Goal: Task Accomplishment & Management: Complete application form

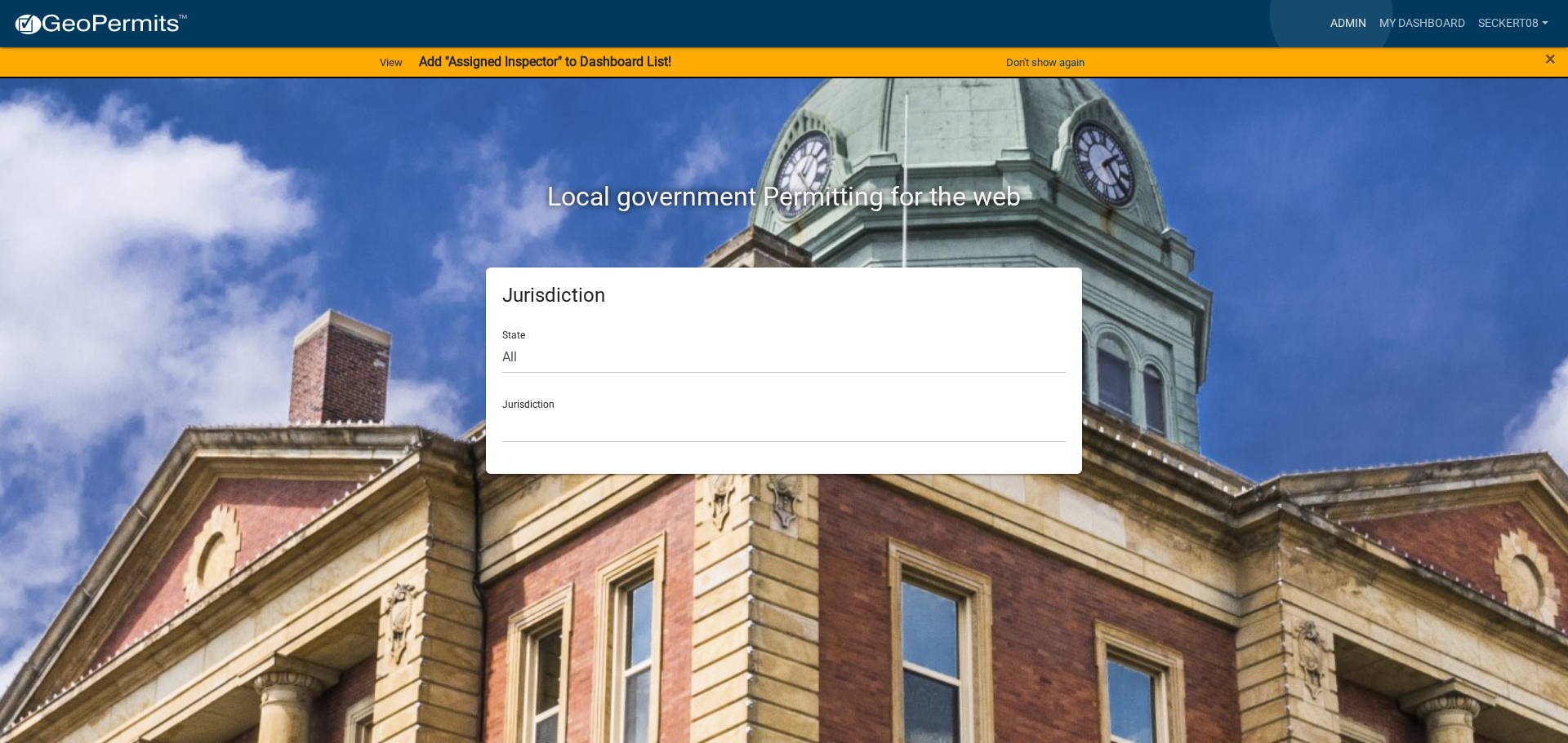
click at [1331, 14] on link "Admin" at bounding box center [1348, 23] width 49 height 31
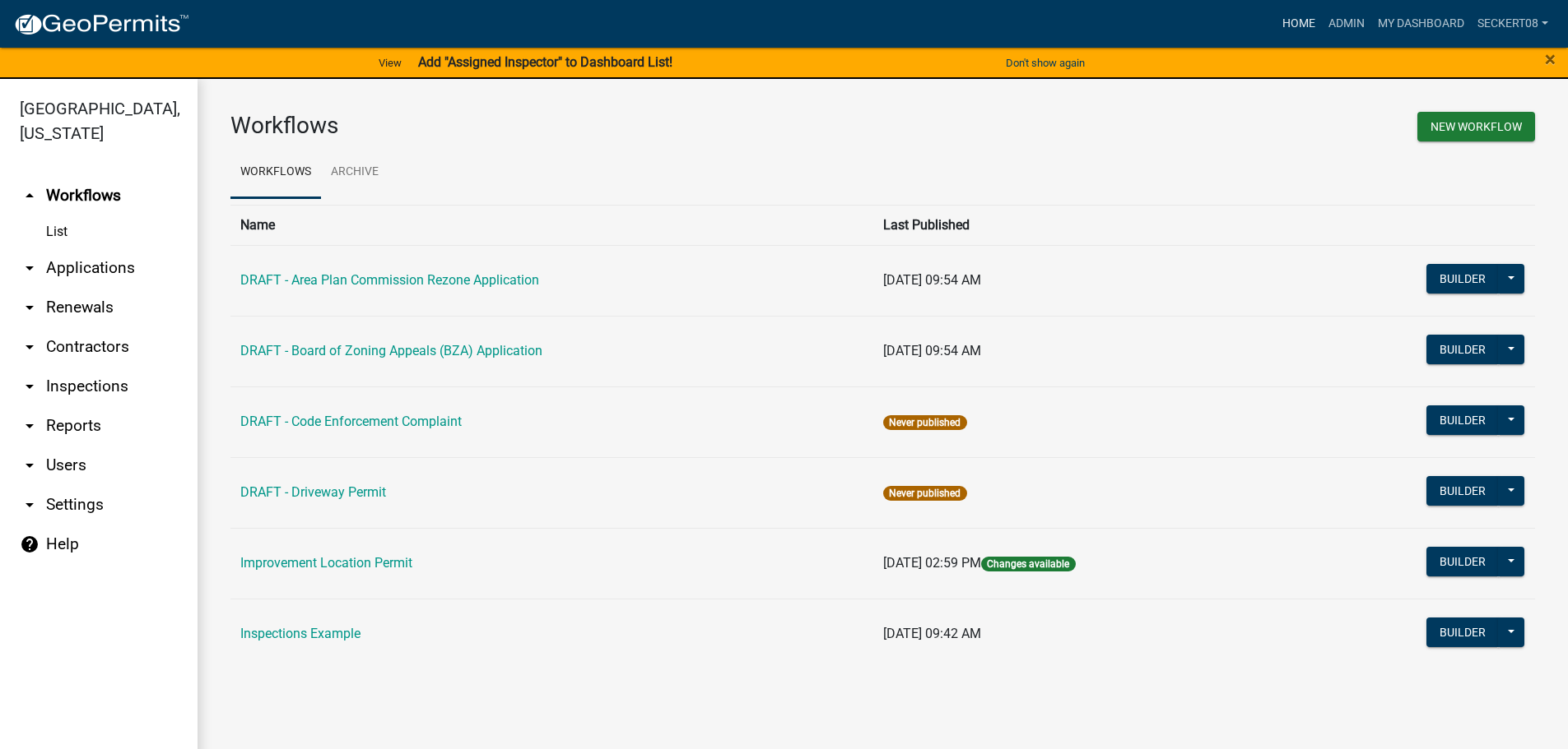
click at [1286, 15] on link "Home" at bounding box center [1298, 23] width 46 height 31
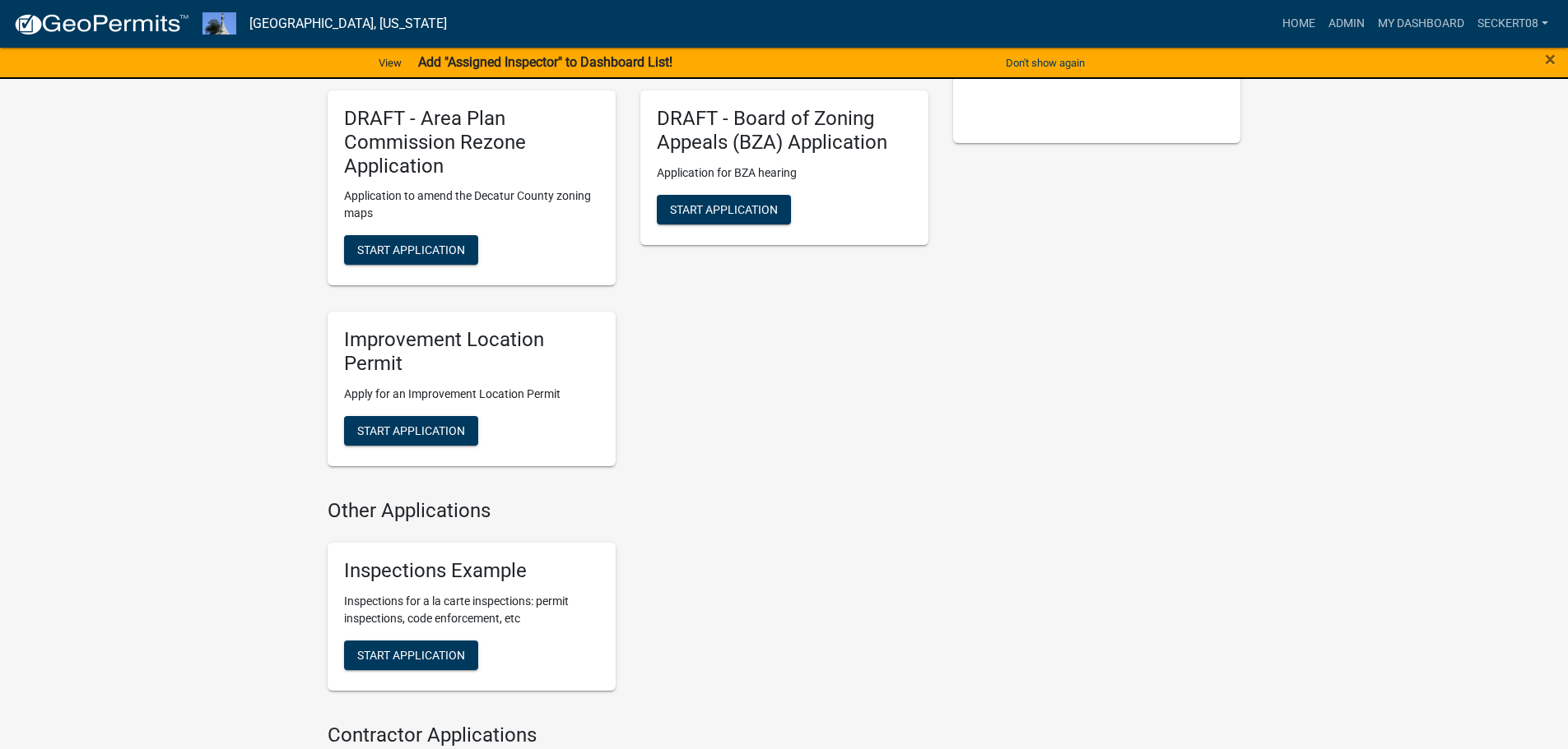
scroll to position [412, 0]
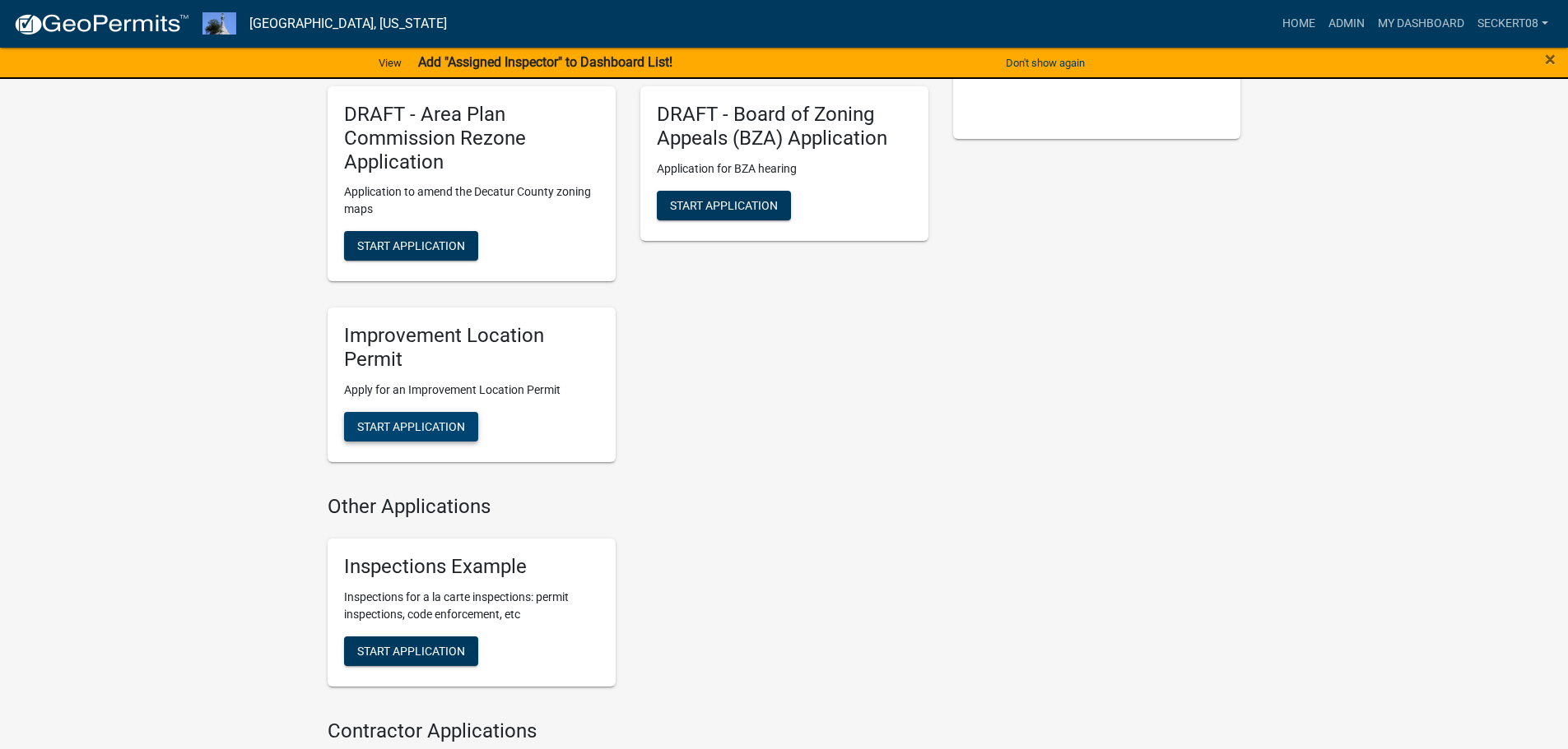
click at [416, 430] on span "Start Application" at bounding box center [411, 427] width 108 height 13
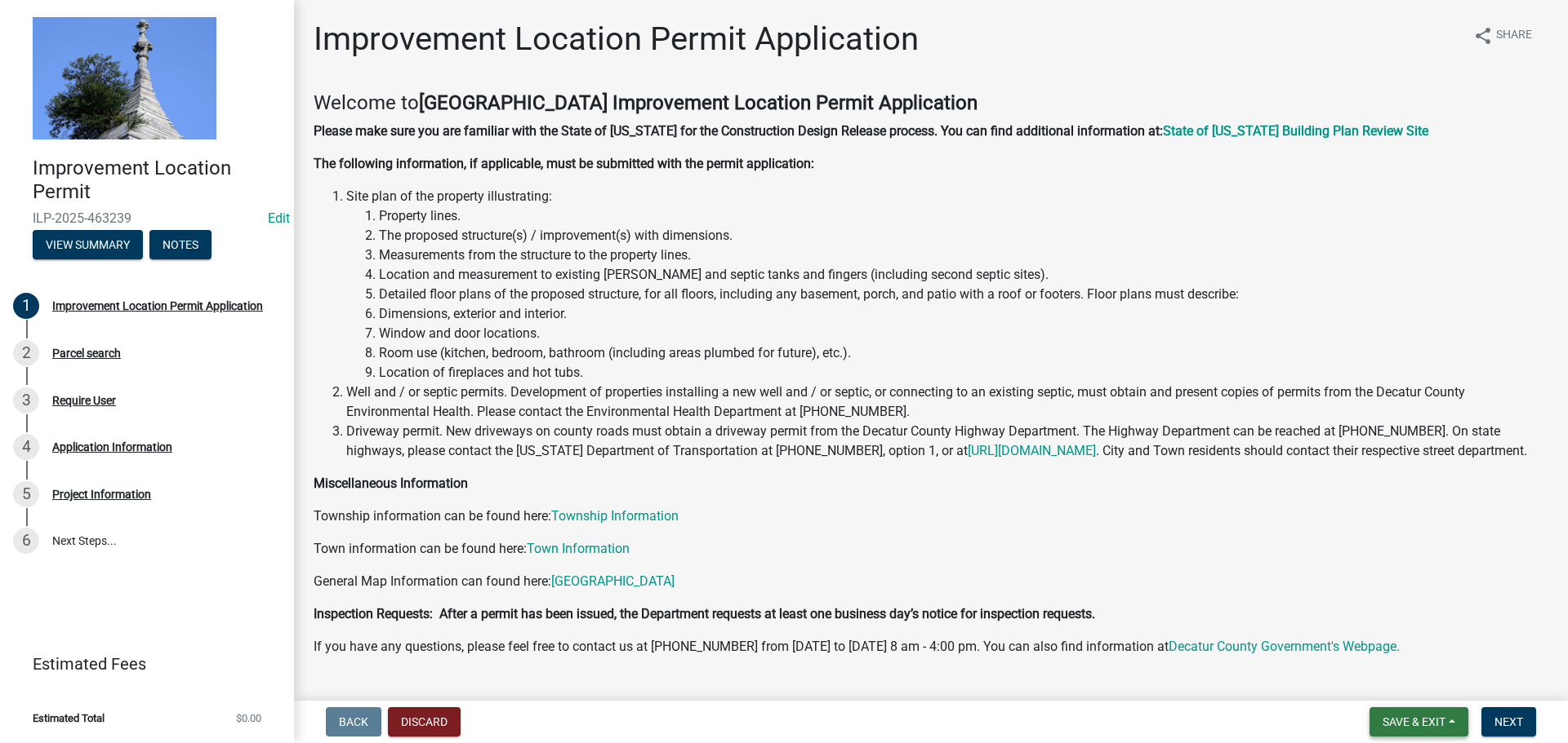
click at [1409, 707] on button "Save & Exit" at bounding box center [1418, 722] width 99 height 29
click at [1409, 716] on span "Save & Exit" at bounding box center [1414, 722] width 63 height 13
click at [1409, 715] on span "Save & Exit" at bounding box center [1414, 722] width 63 height 13
click at [1400, 688] on button "Save & Exit" at bounding box center [1402, 680] width 131 height 39
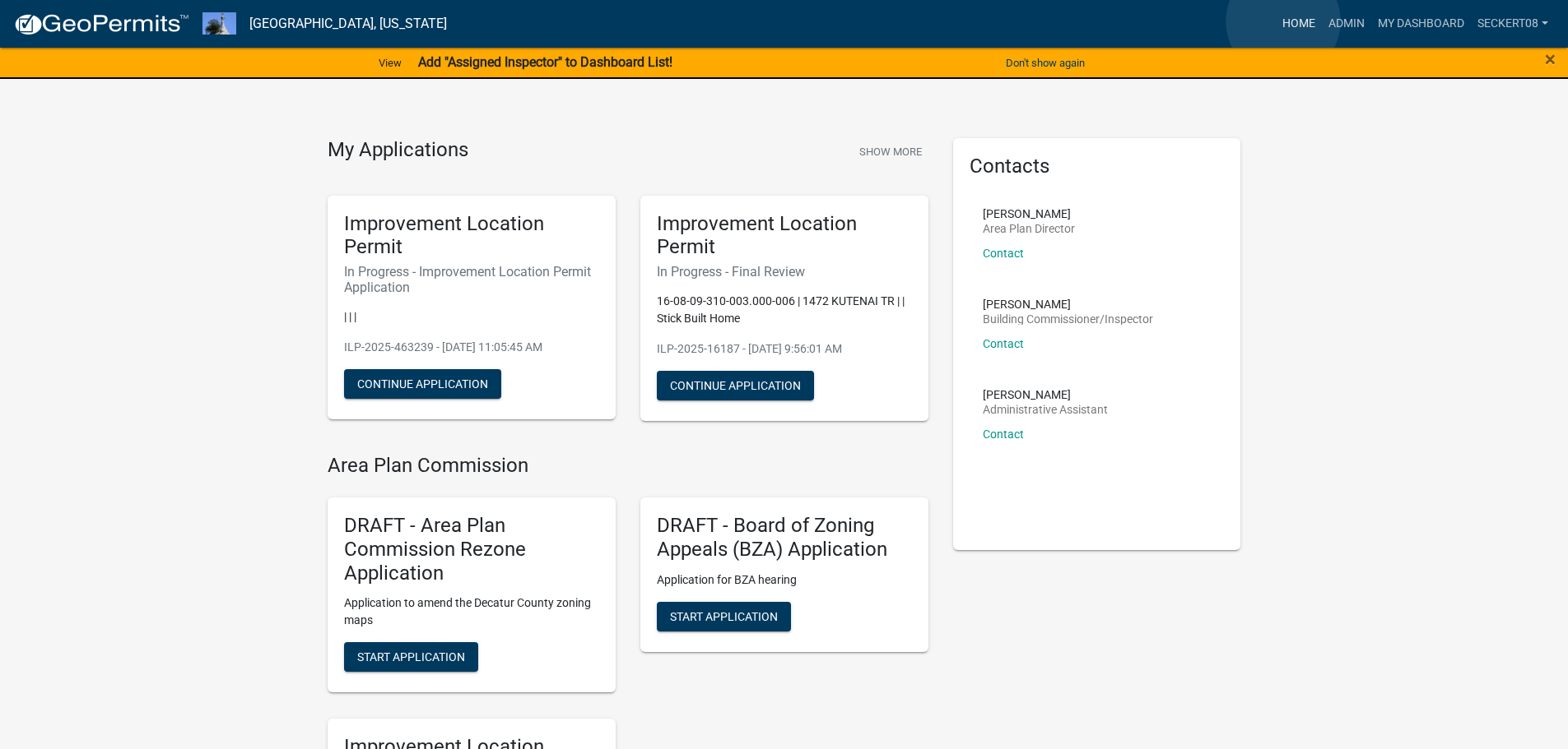
click at [1288, 23] on link "Home" at bounding box center [1298, 23] width 46 height 31
click at [1336, 23] on link "Admin" at bounding box center [1346, 23] width 49 height 31
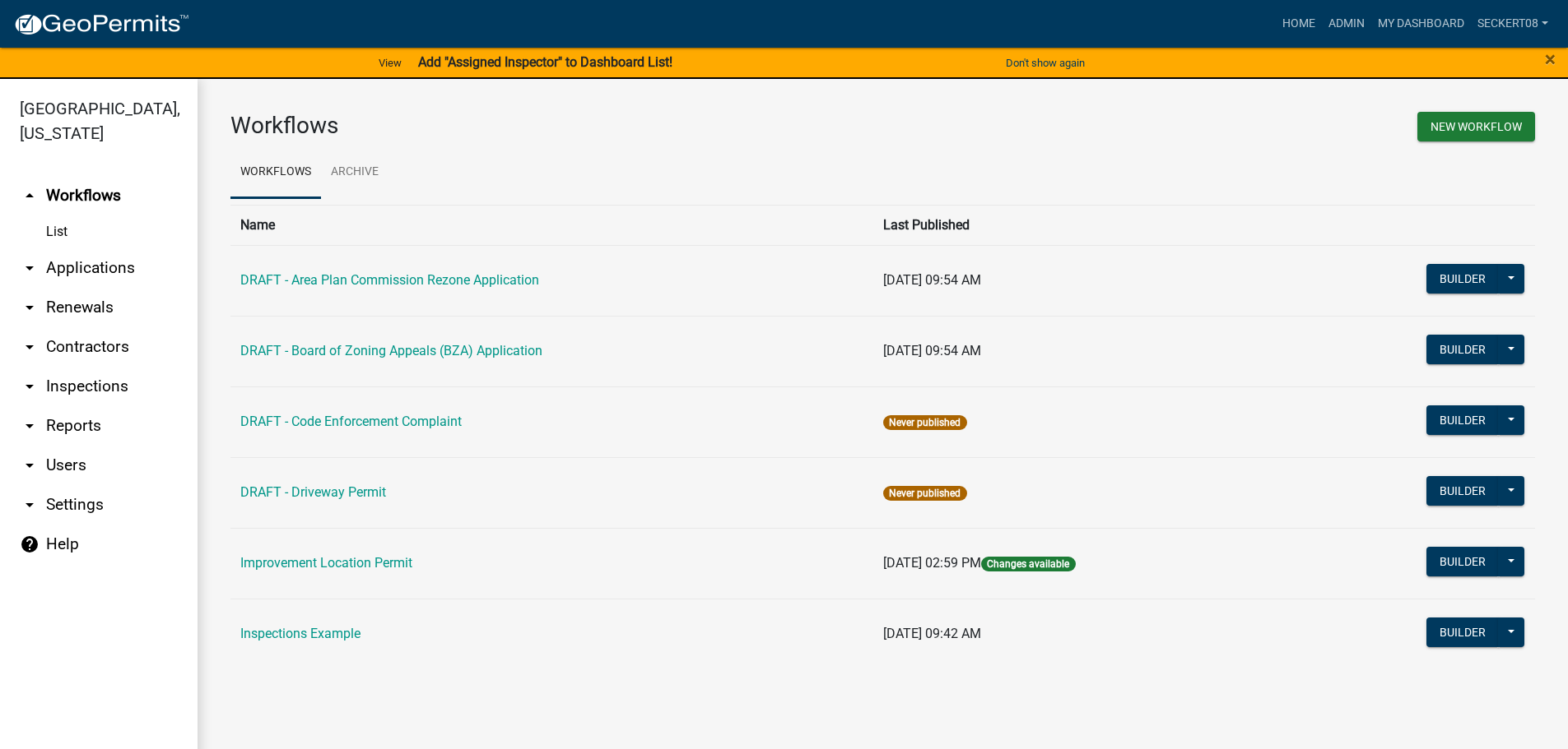
click at [52, 424] on link "arrow_drop_down Reports" at bounding box center [99, 426] width 197 height 39
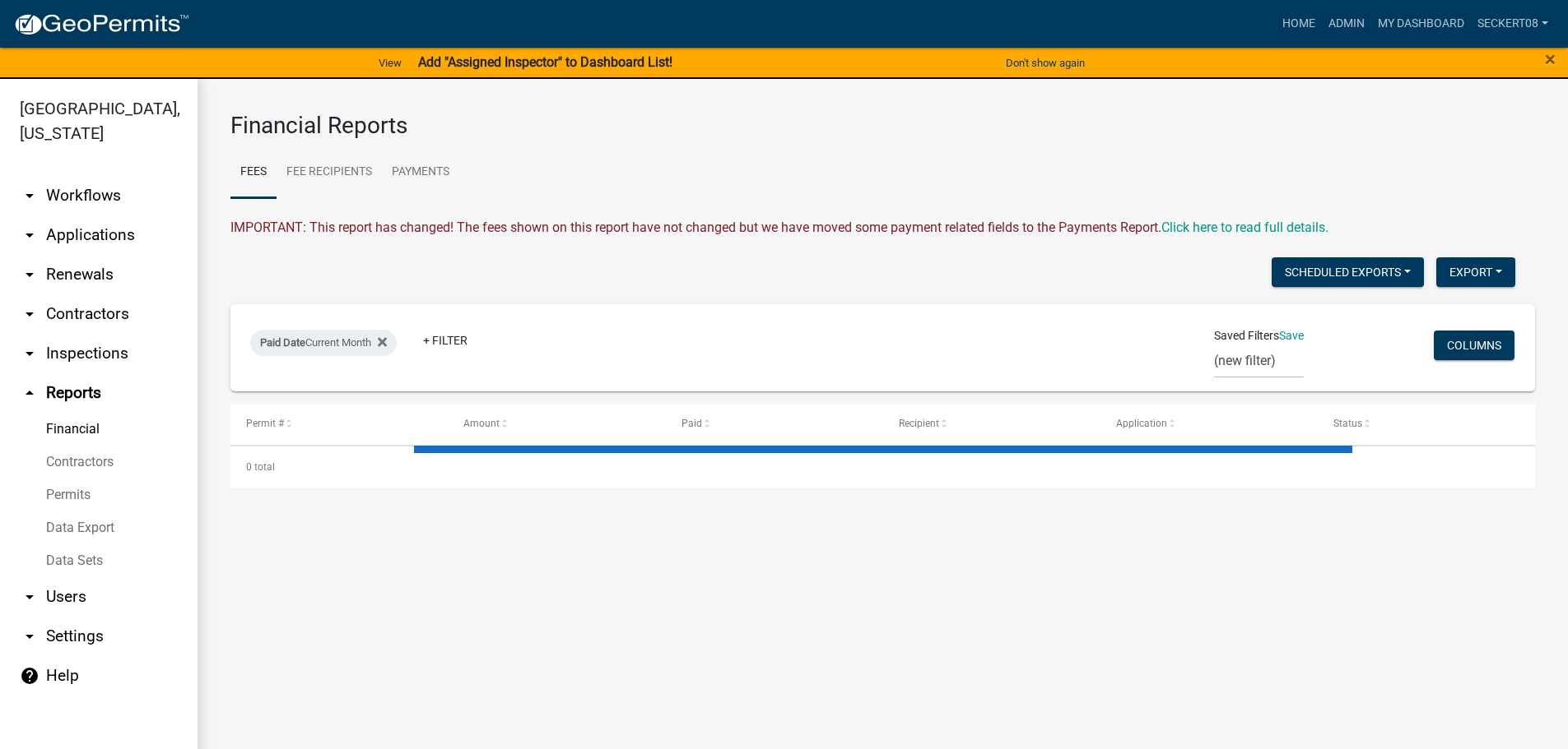
click at [84, 231] on link "arrow_drop_down Applications" at bounding box center [99, 235] width 197 height 39
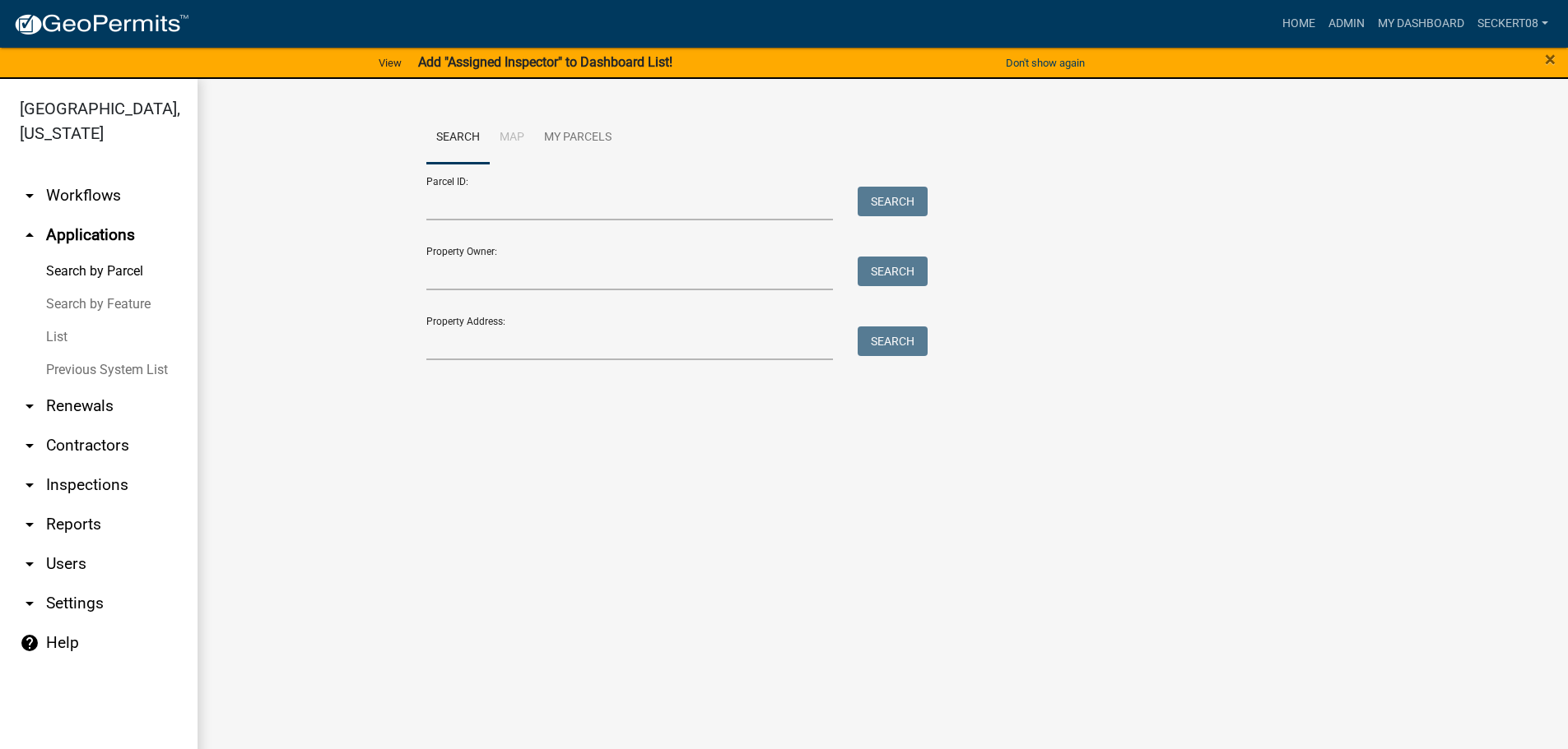
click at [118, 268] on link "Search by Parcel" at bounding box center [99, 271] width 197 height 33
click at [469, 207] on input "Parcel ID:" at bounding box center [630, 204] width 407 height 34
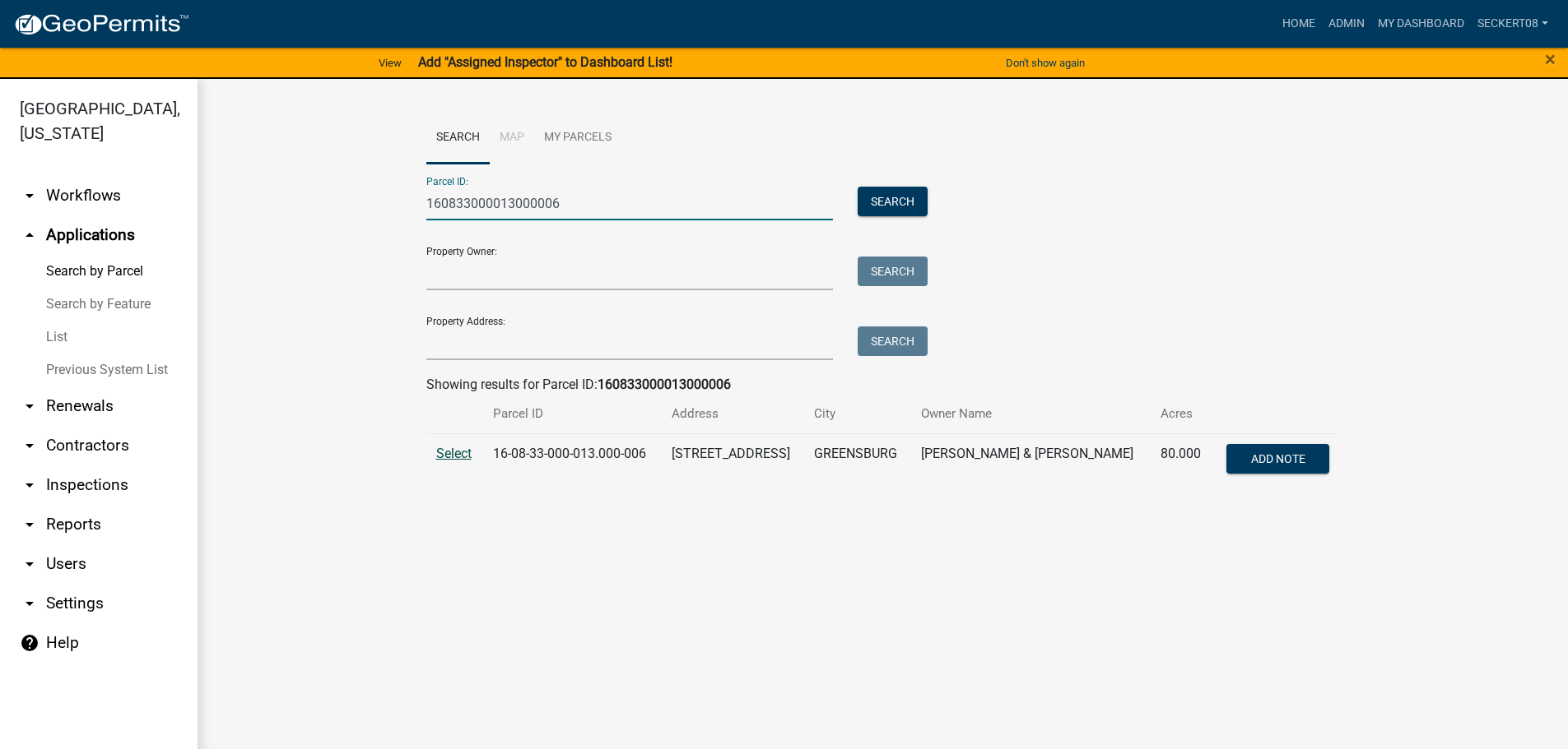
type input "160833000013000006"
click at [455, 451] on span "Select" at bounding box center [453, 453] width 35 height 15
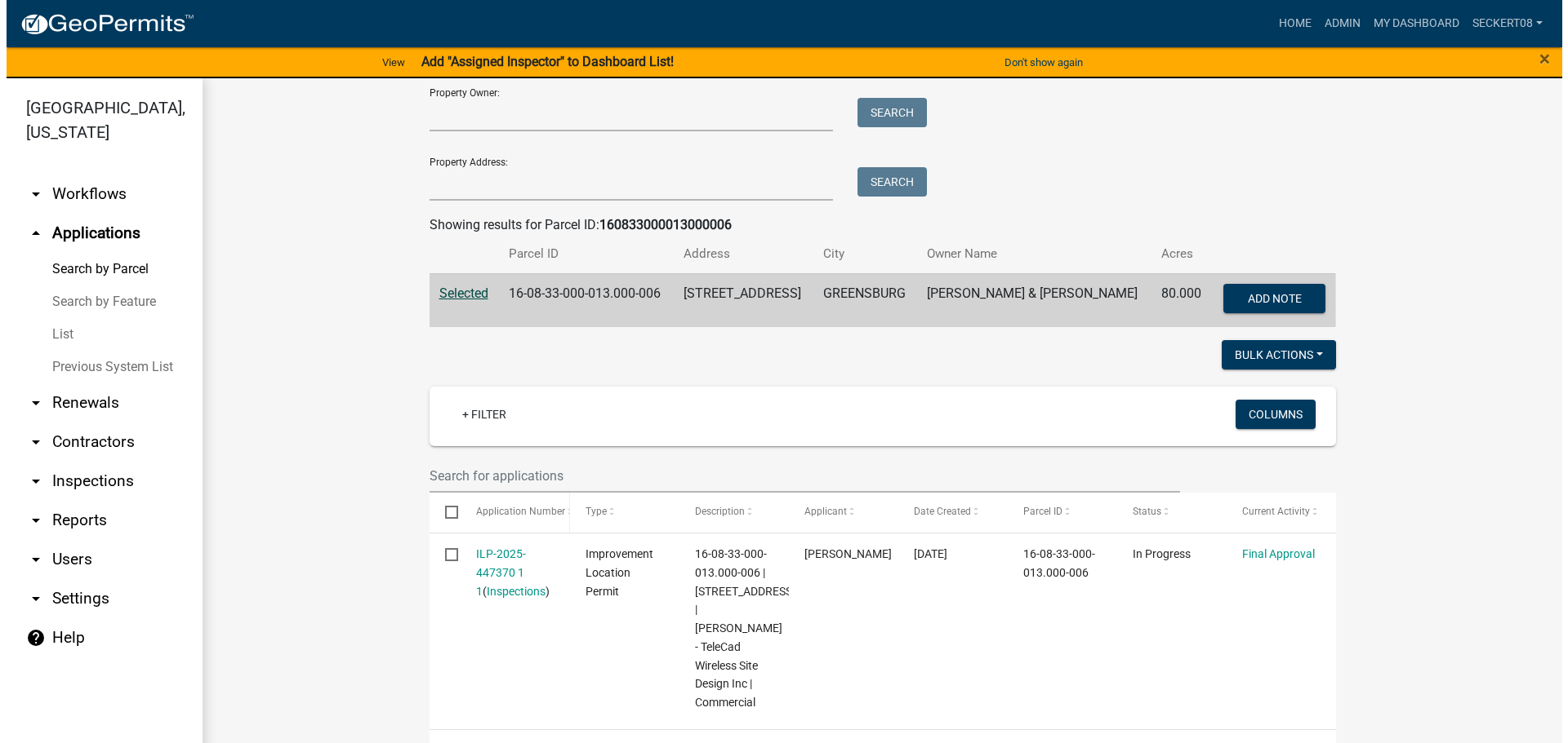
scroll to position [163, 0]
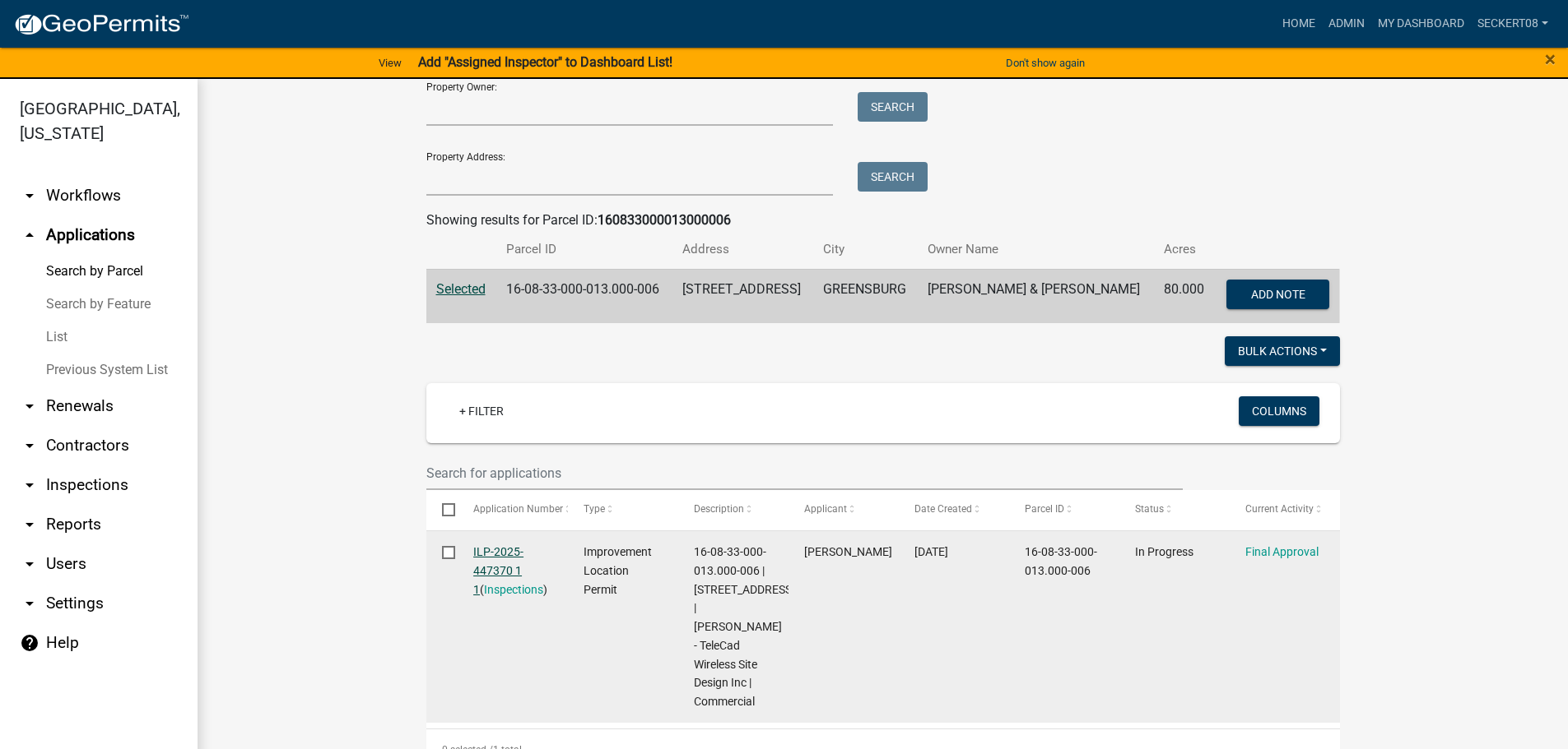
click at [490, 560] on link "ILP-2025-447370 1 1" at bounding box center [498, 570] width 50 height 51
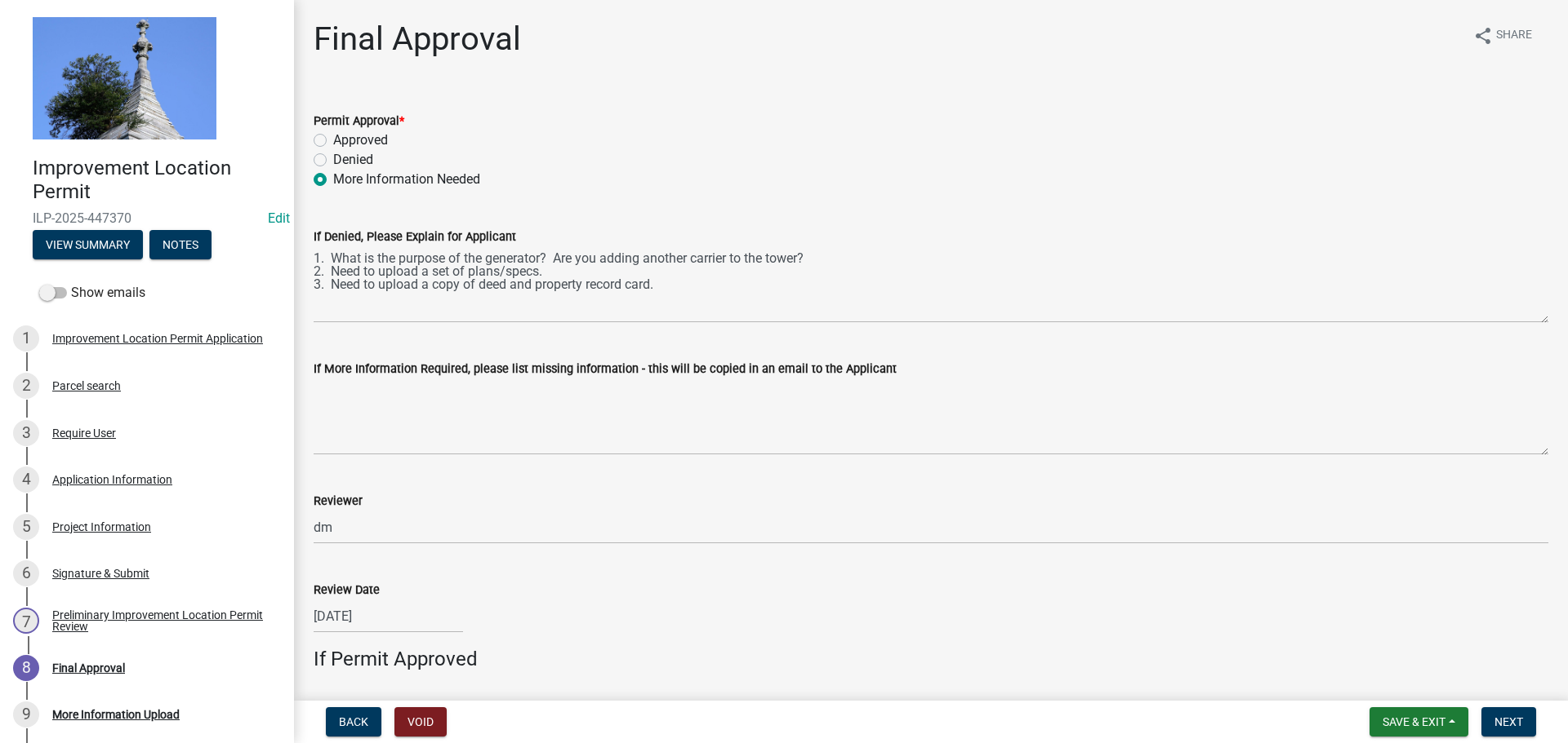
click at [333, 139] on label "Approved" at bounding box center [360, 141] width 54 height 20
click at [333, 139] on input "Approved" at bounding box center [338, 136] width 11 height 11
radio input "true"
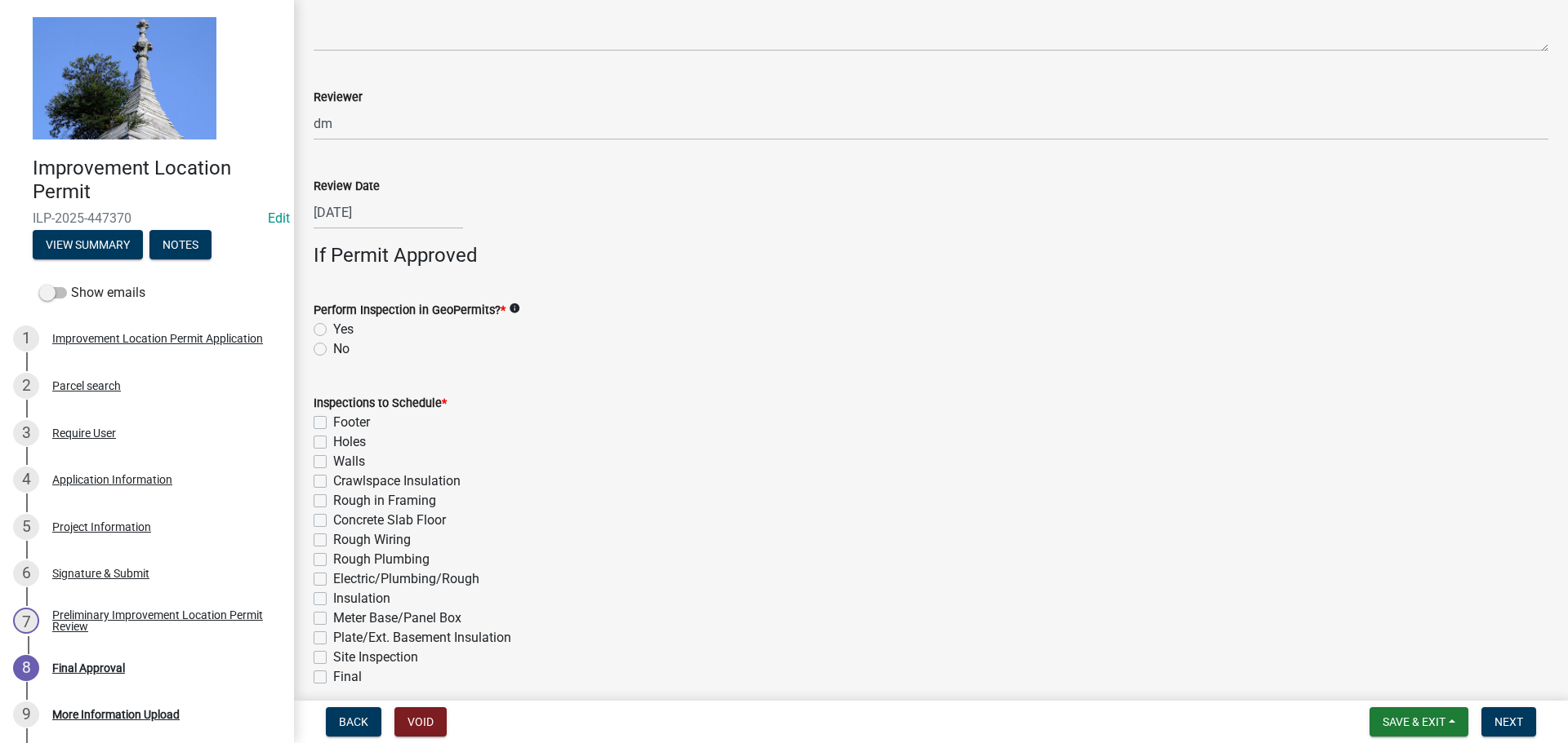
scroll to position [408, 0]
click at [333, 343] on label "No" at bounding box center [341, 345] width 16 height 20
click at [333, 343] on input "No" at bounding box center [338, 341] width 11 height 11
radio input "true"
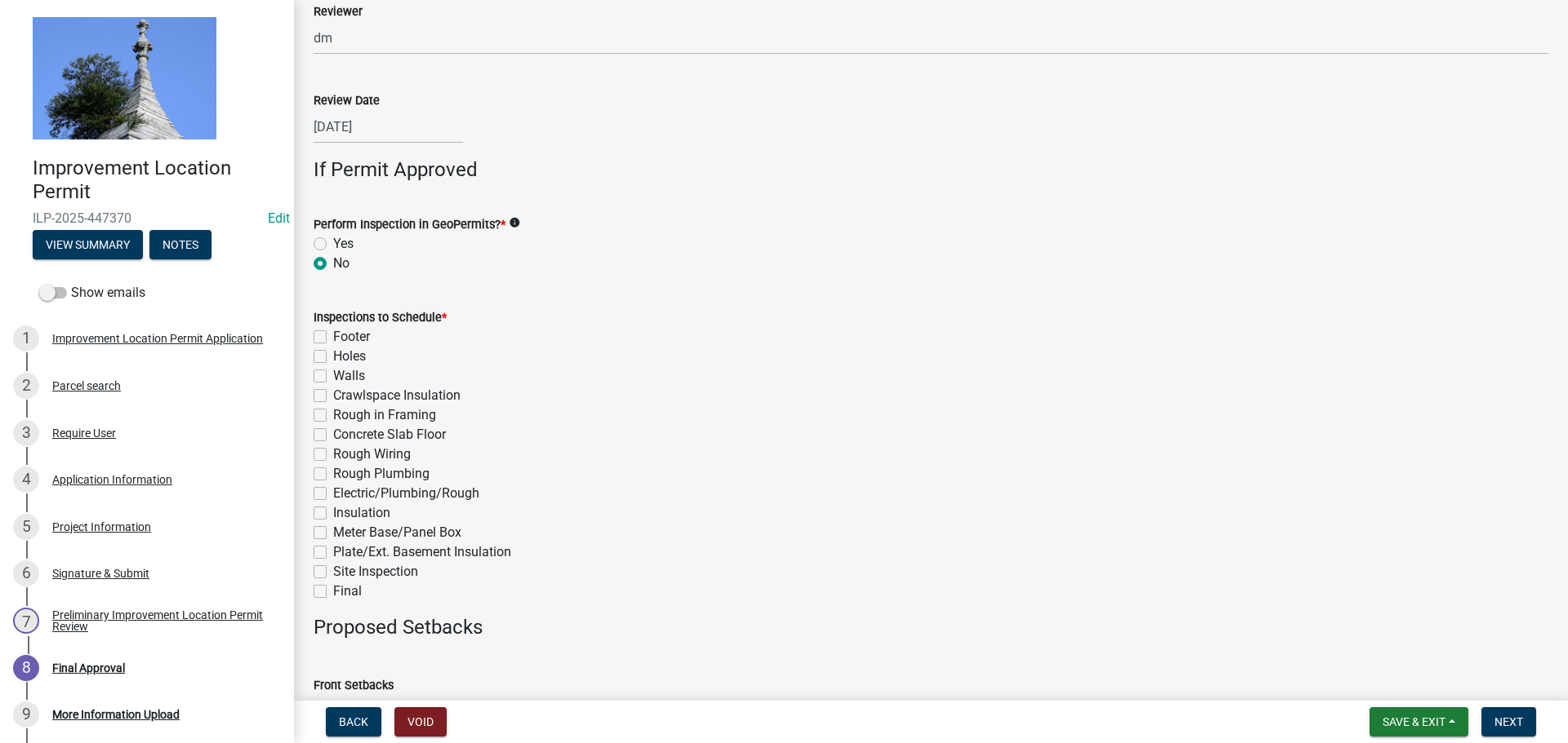
scroll to position [571, 0]
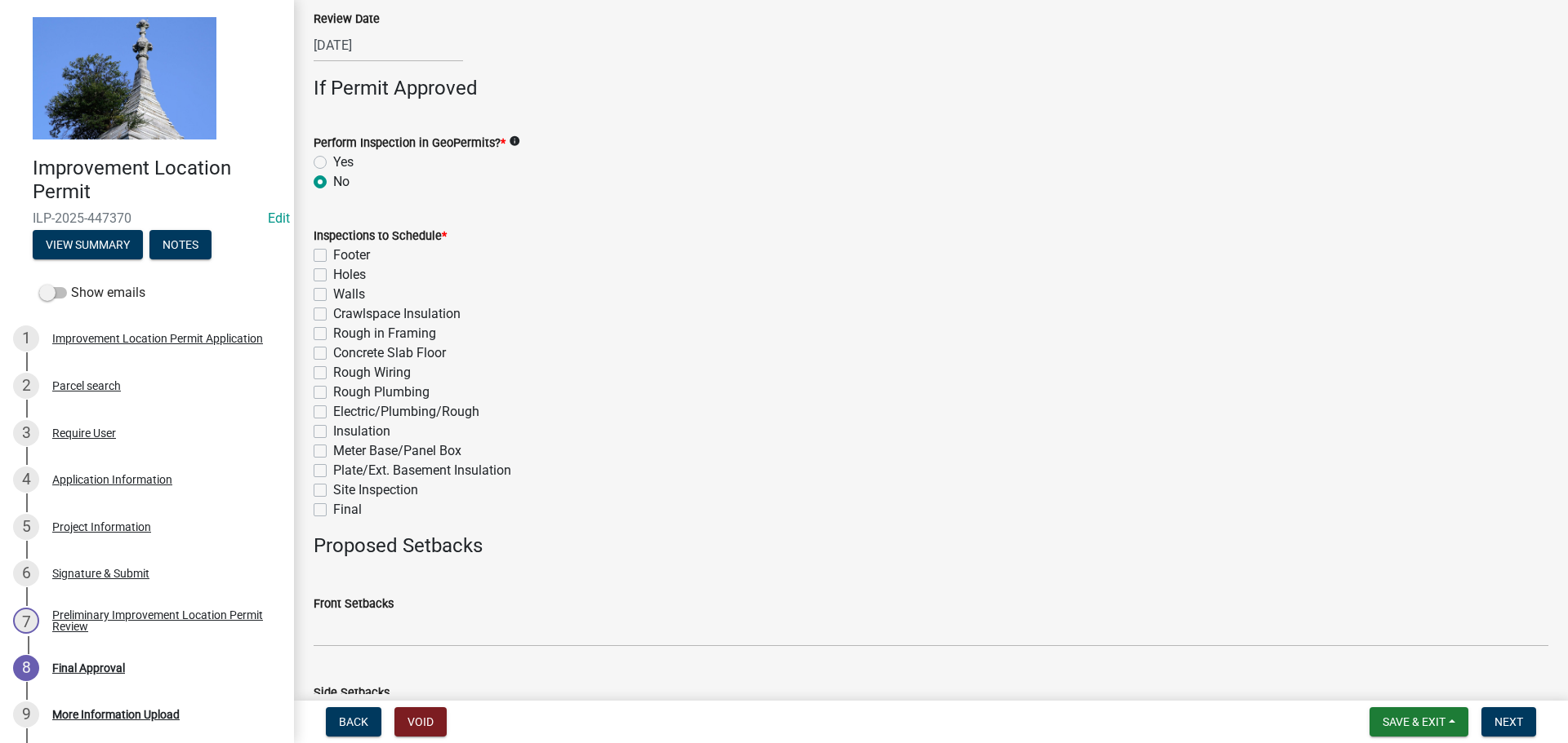
click at [333, 508] on label "Final" at bounding box center [347, 510] width 28 height 20
click at [333, 508] on input "Final" at bounding box center [338, 505] width 11 height 11
checkbox input "true"
checkbox input "false"
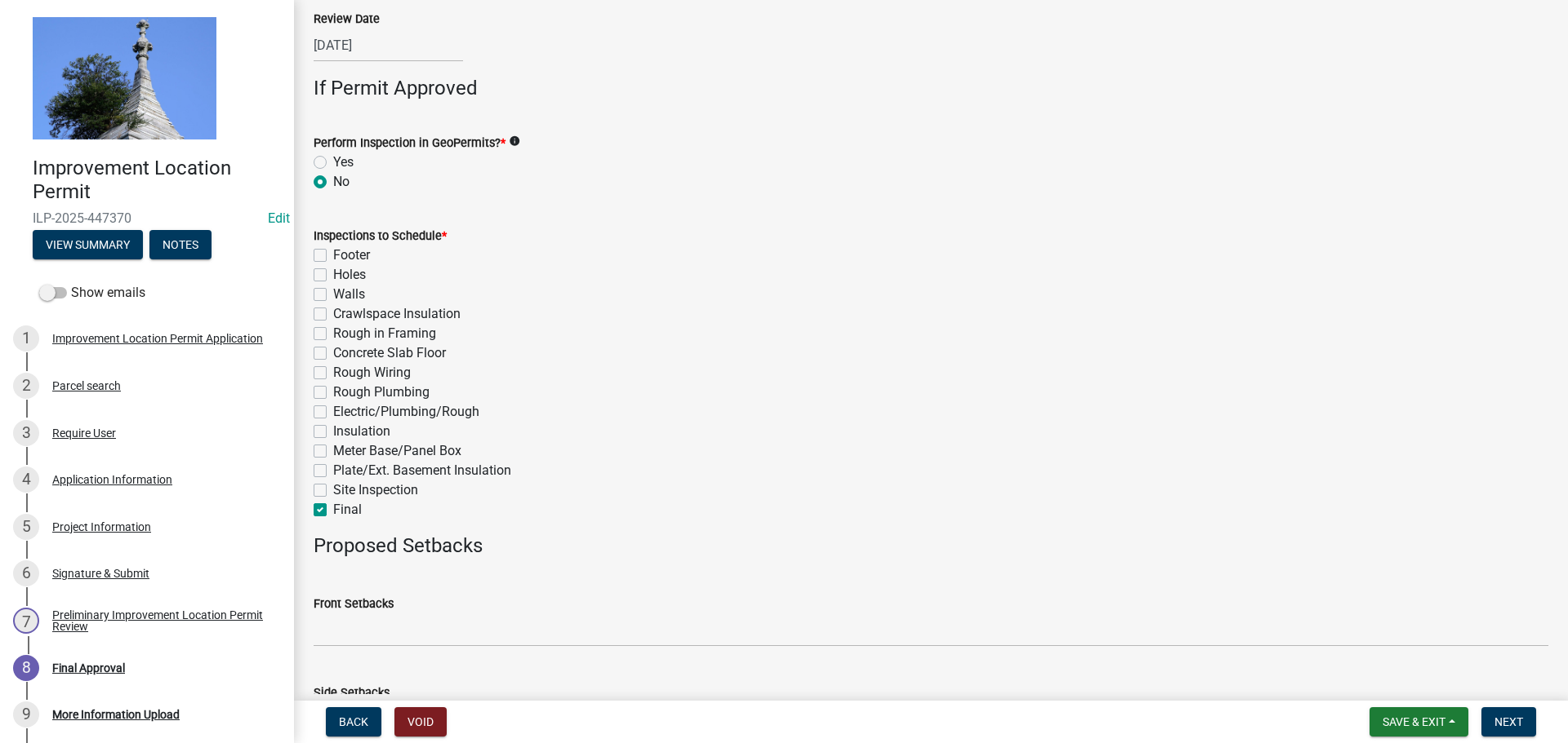
checkbox input "false"
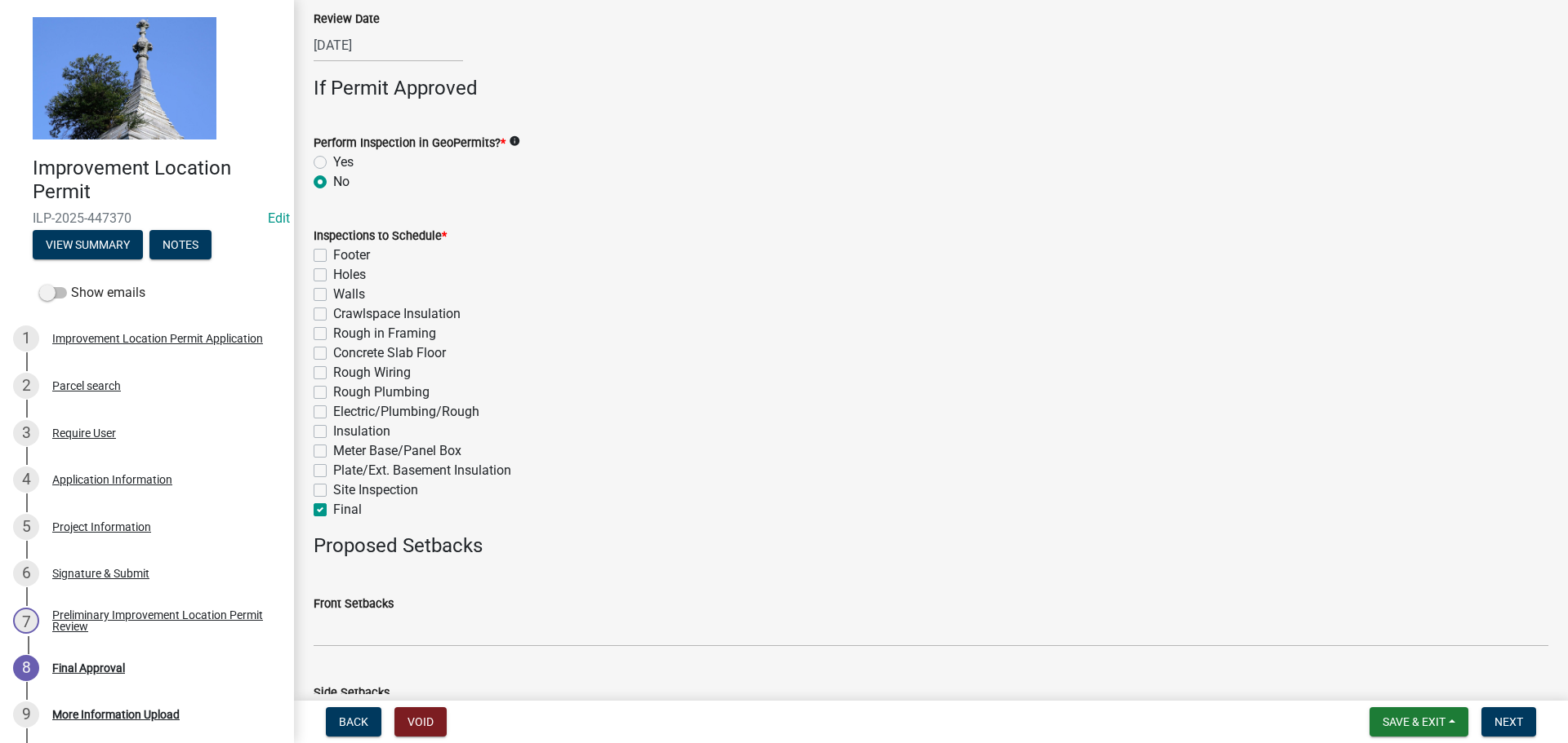
checkbox input "false"
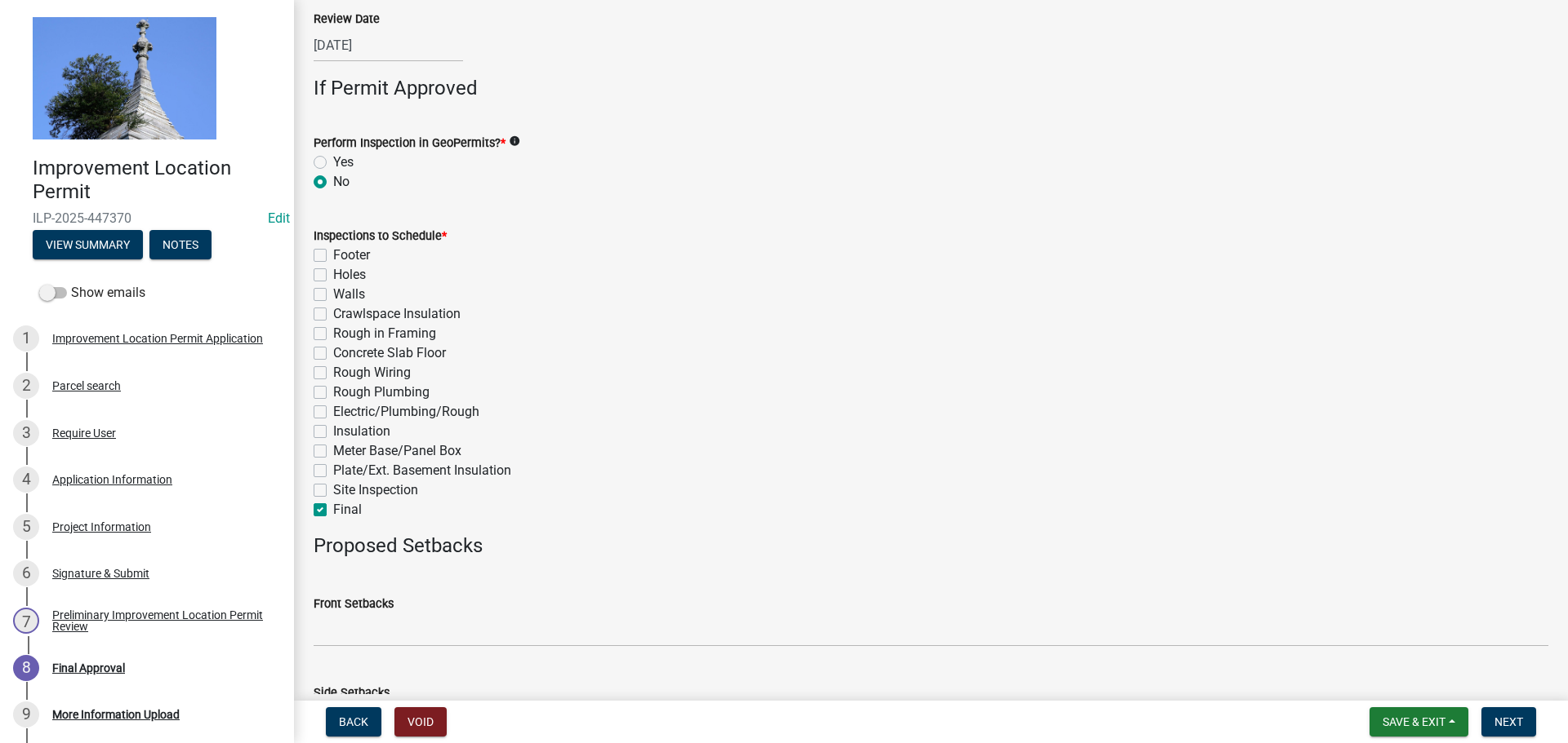
checkbox input "false"
checkbox input "true"
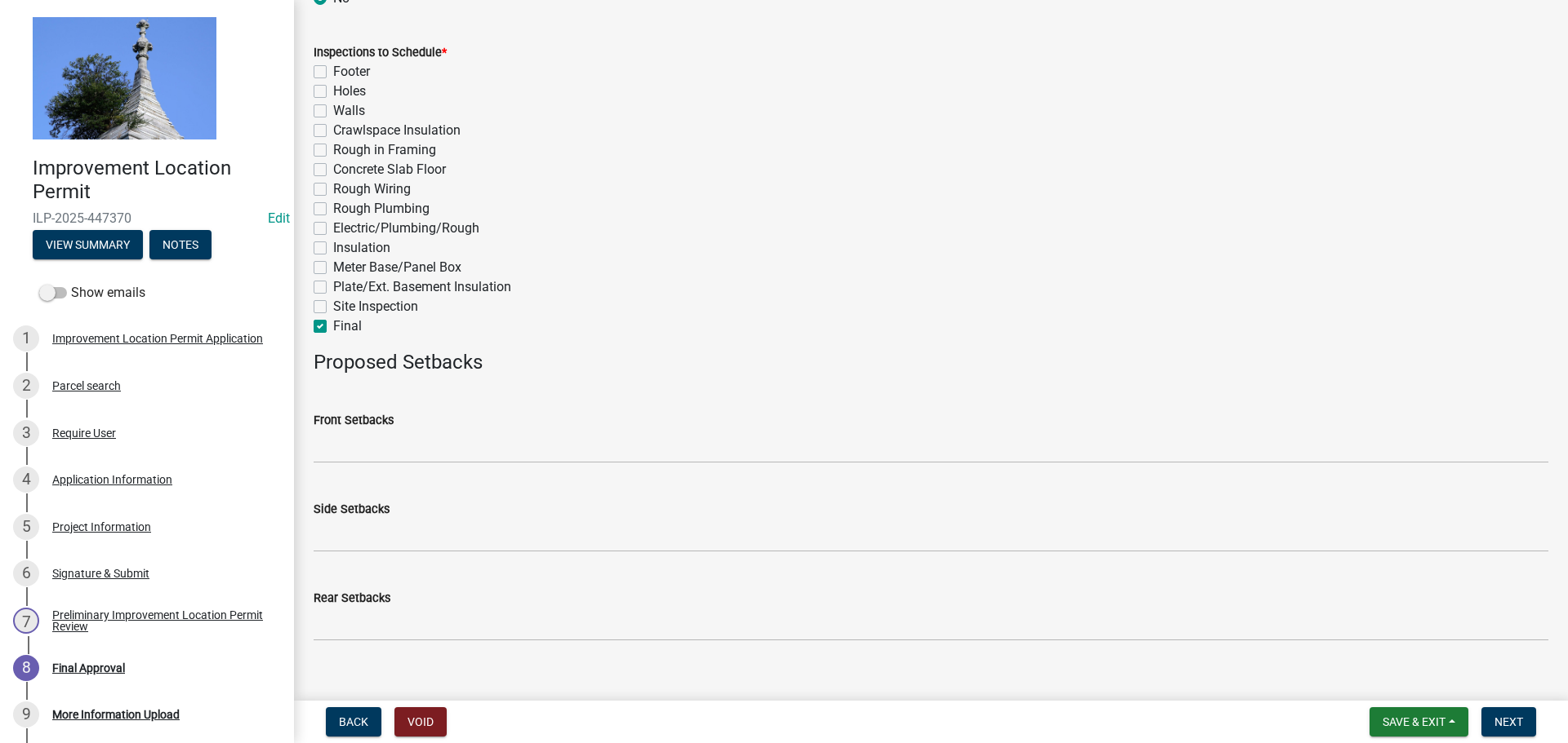
scroll to position [779, 0]
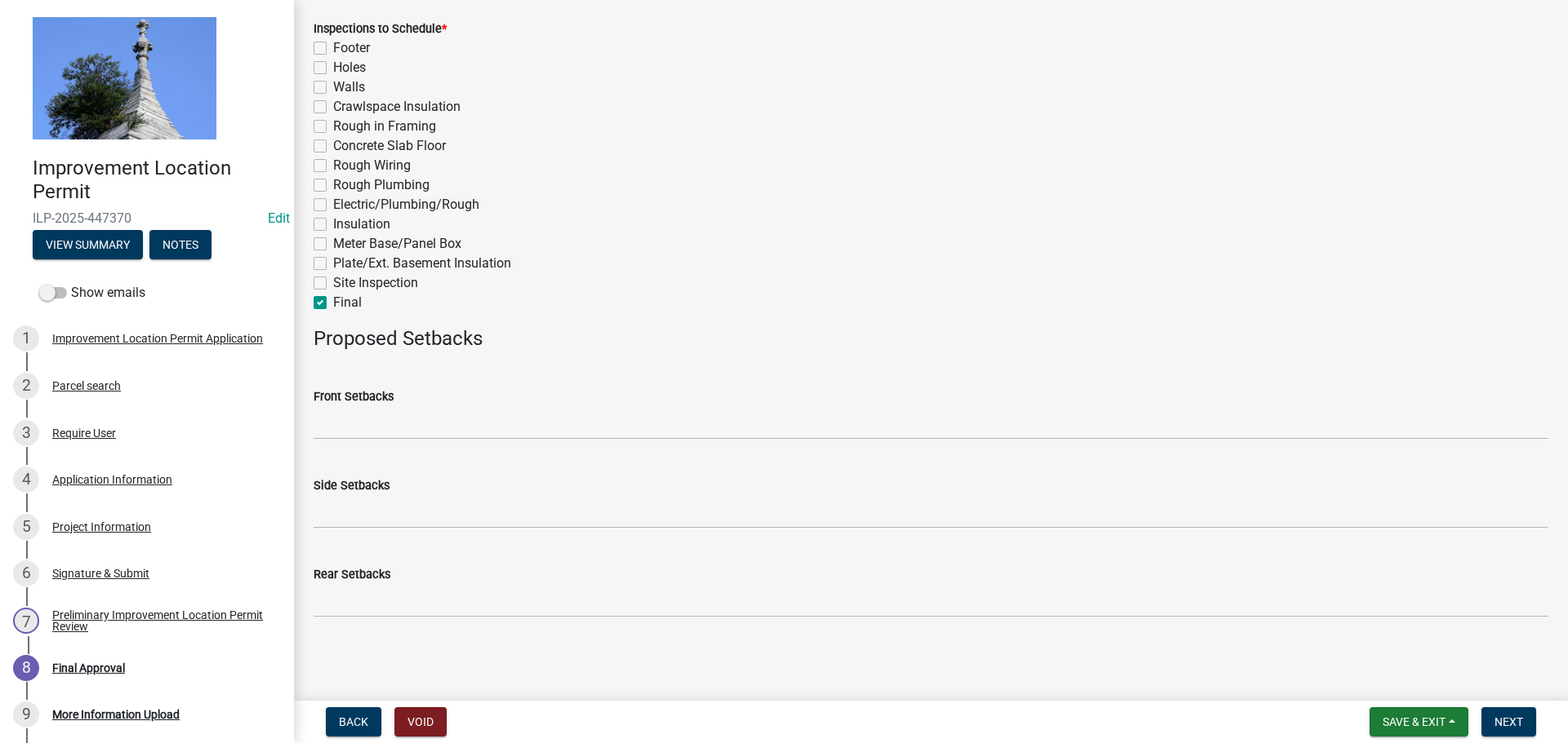
click at [1508, 706] on nav "Back Void Save & Exit Save Save & Exit Next" at bounding box center [930, 723] width 1274 height 43
click at [1507, 715] on span "Next" at bounding box center [1508, 722] width 28 height 13
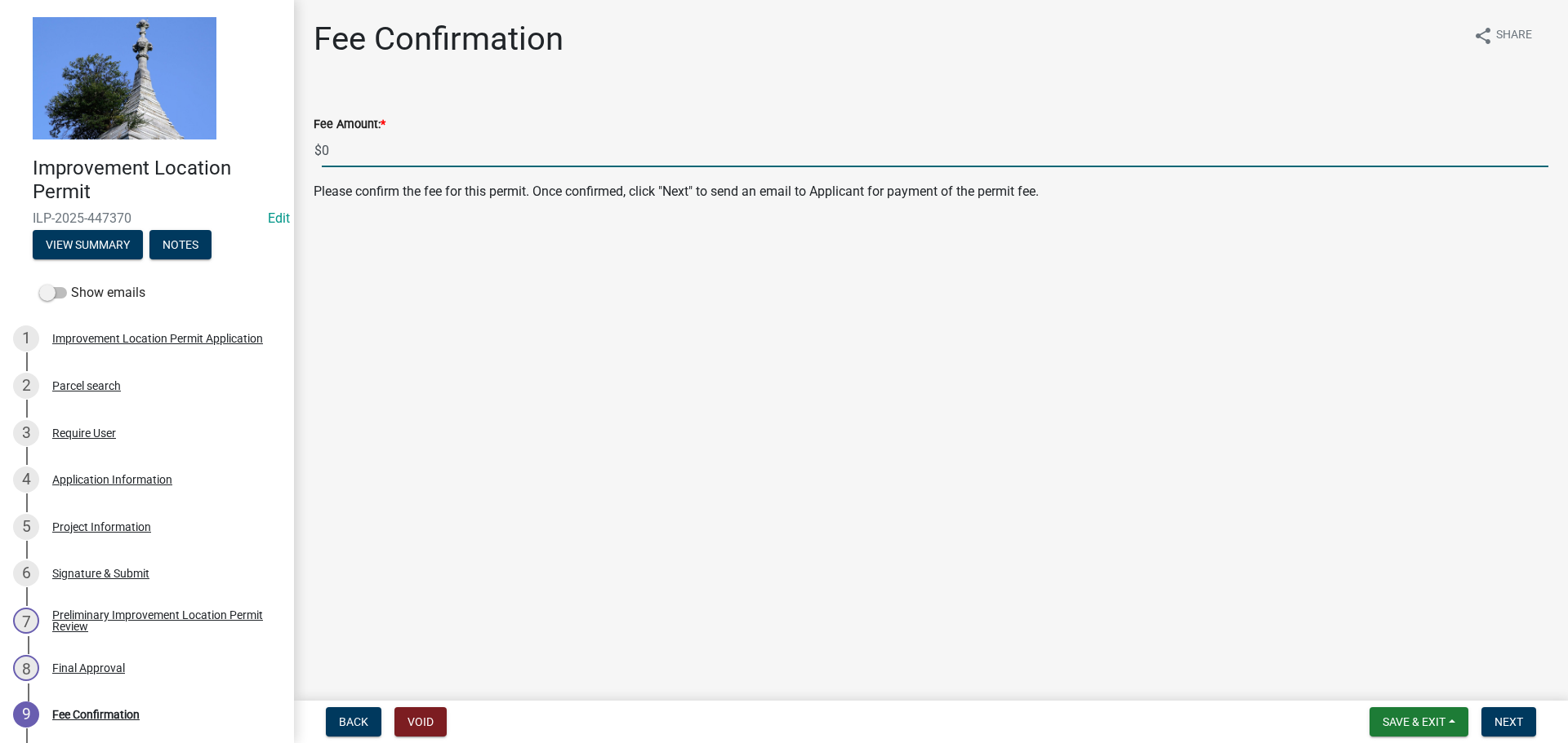
drag, startPoint x: 353, startPoint y: 152, endPoint x: 313, endPoint y: 141, distance: 41.5
click at [313, 141] on div "Fee Amount: * $ 0" at bounding box center [930, 129] width 1259 height 76
type input "80.00"
click at [1494, 719] on span "Next" at bounding box center [1508, 722] width 28 height 13
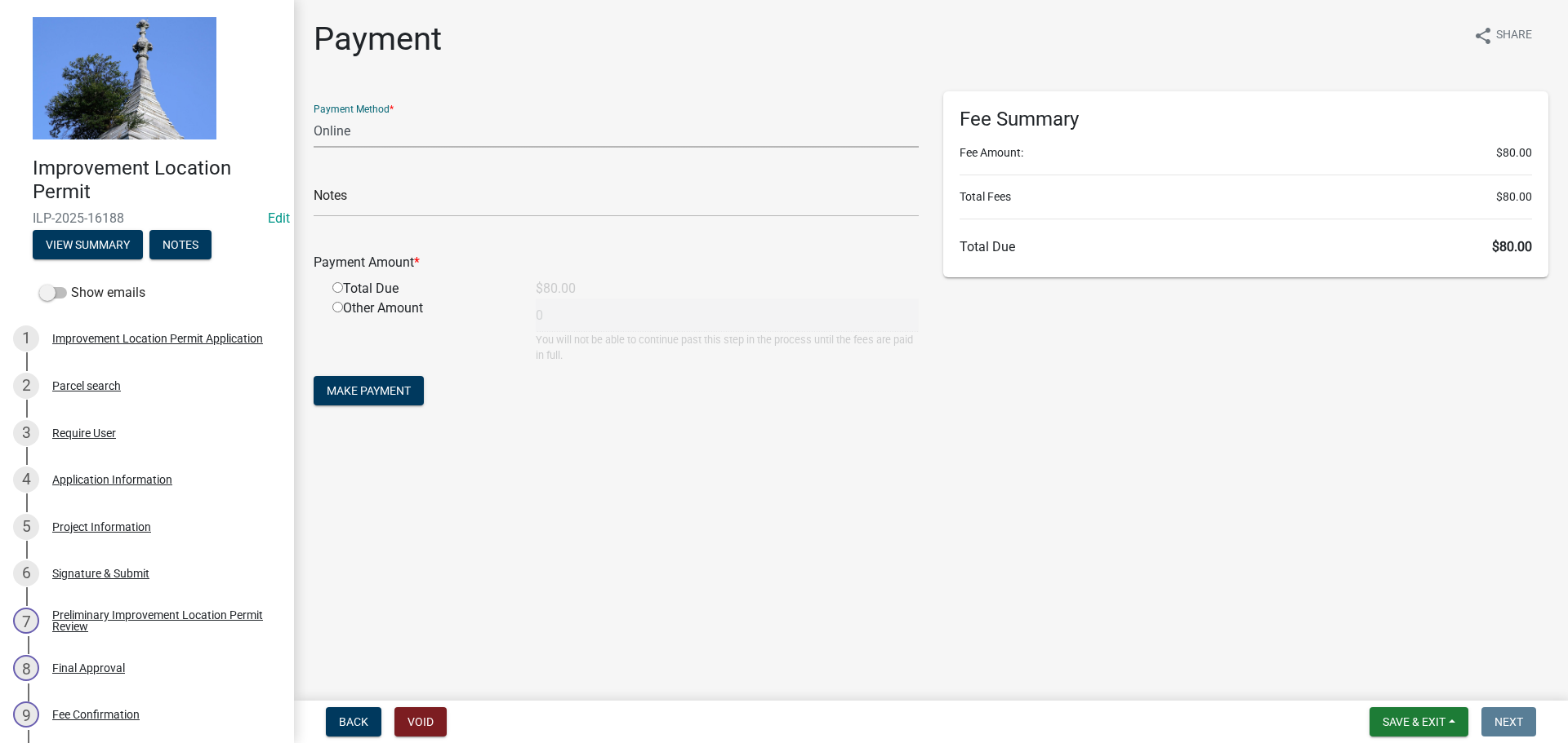
click at [369, 143] on select "Credit Card POS Check Cash Online" at bounding box center [616, 131] width 605 height 34
select select "2: 1"
click at [313, 114] on select "Credit Card POS Check Cash Online" at bounding box center [616, 131] width 605 height 34
click at [330, 287] on div "Total Due" at bounding box center [421, 289] width 203 height 20
click at [337, 288] on input "radio" at bounding box center [337, 287] width 11 height 11
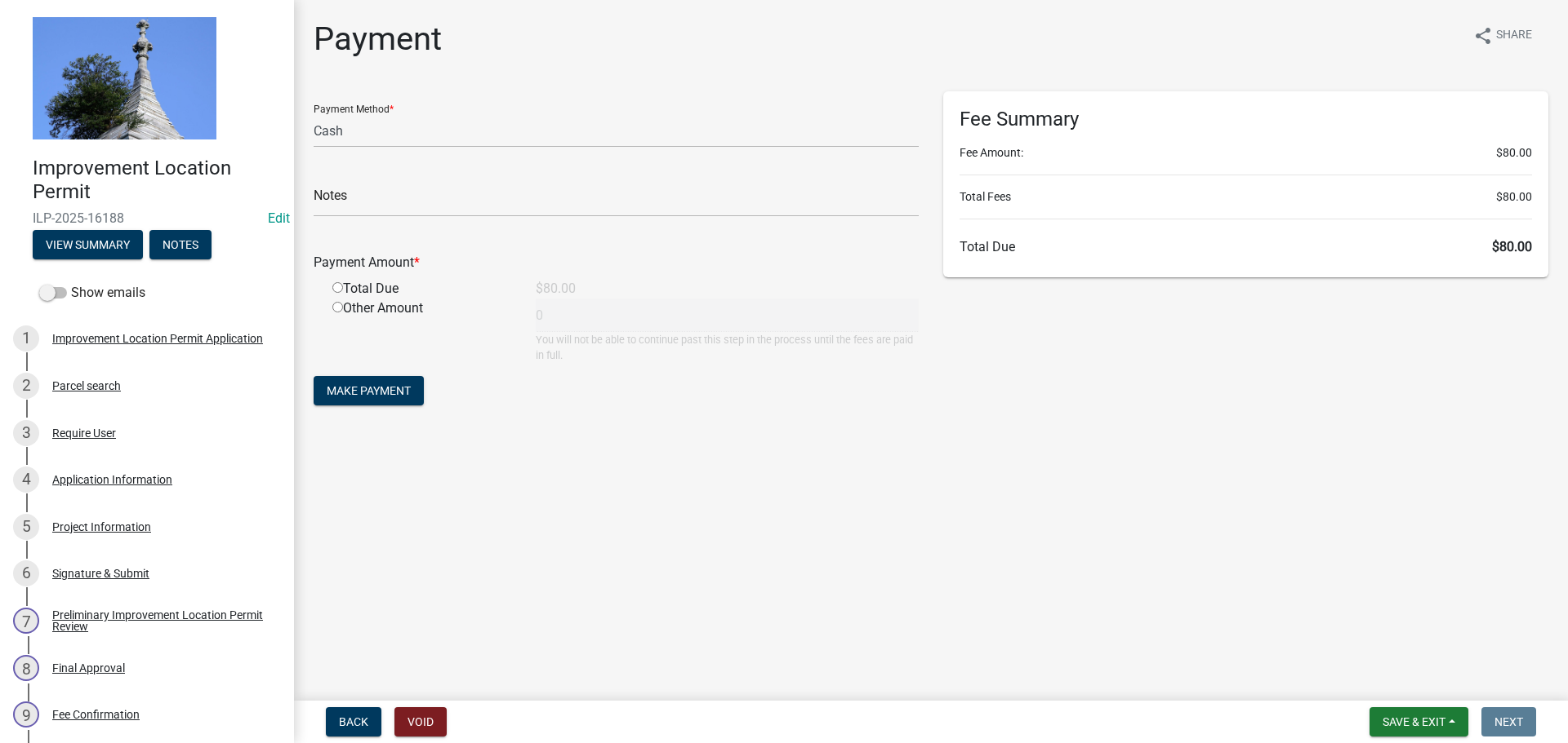
radio input "true"
type input "80"
click at [350, 381] on button "Make Payment" at bounding box center [369, 391] width 110 height 29
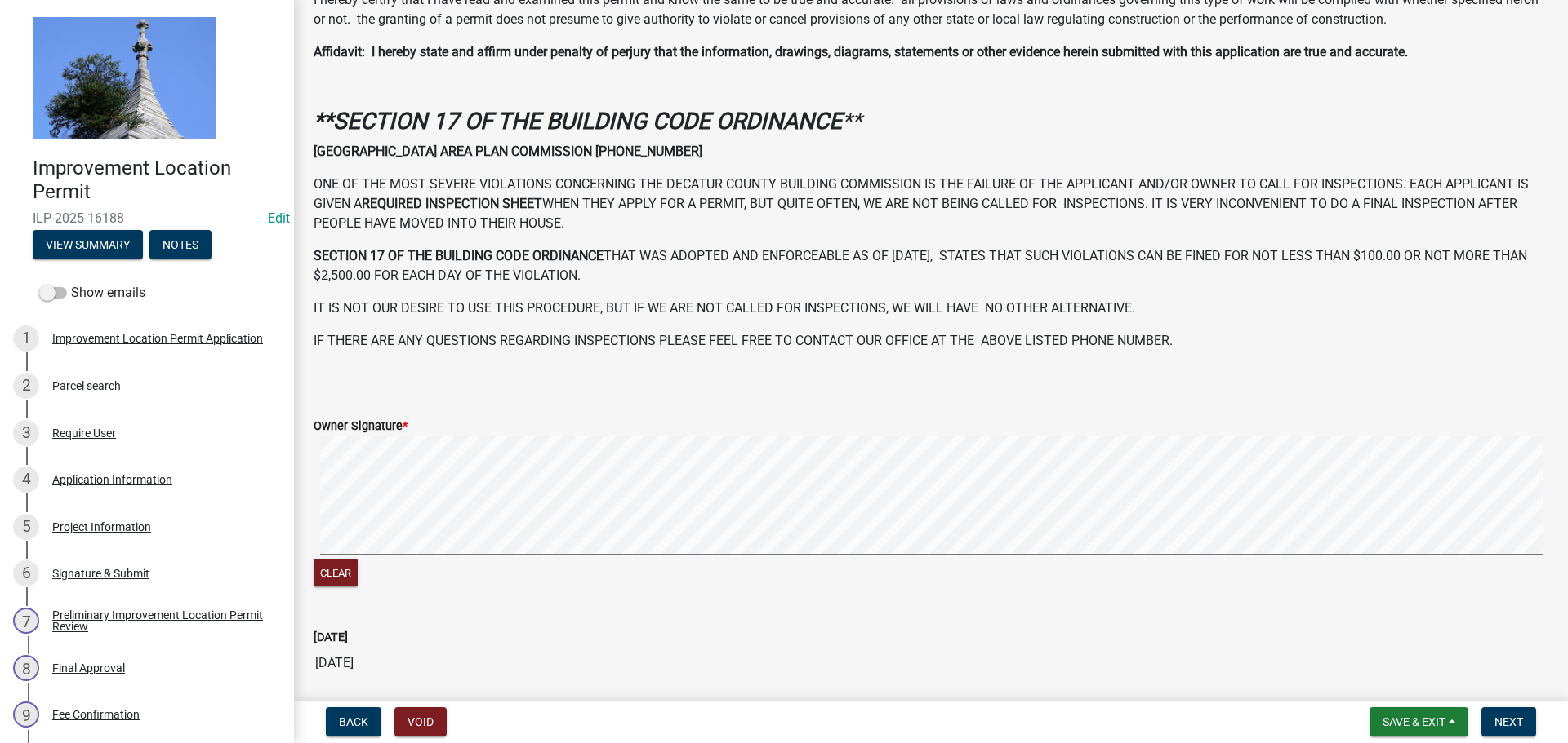
scroll to position [470, 0]
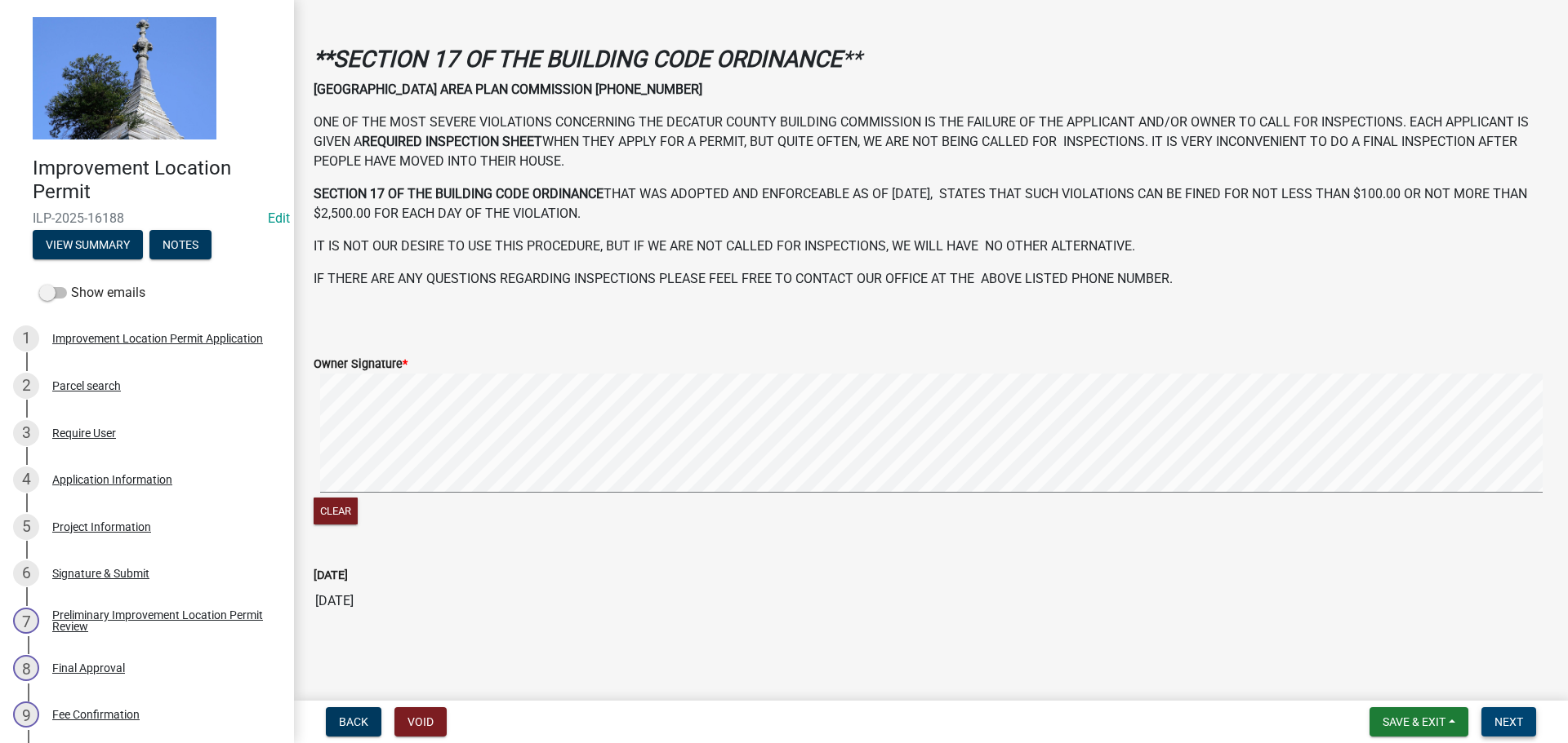
click at [1508, 725] on span "Next" at bounding box center [1508, 722] width 28 height 13
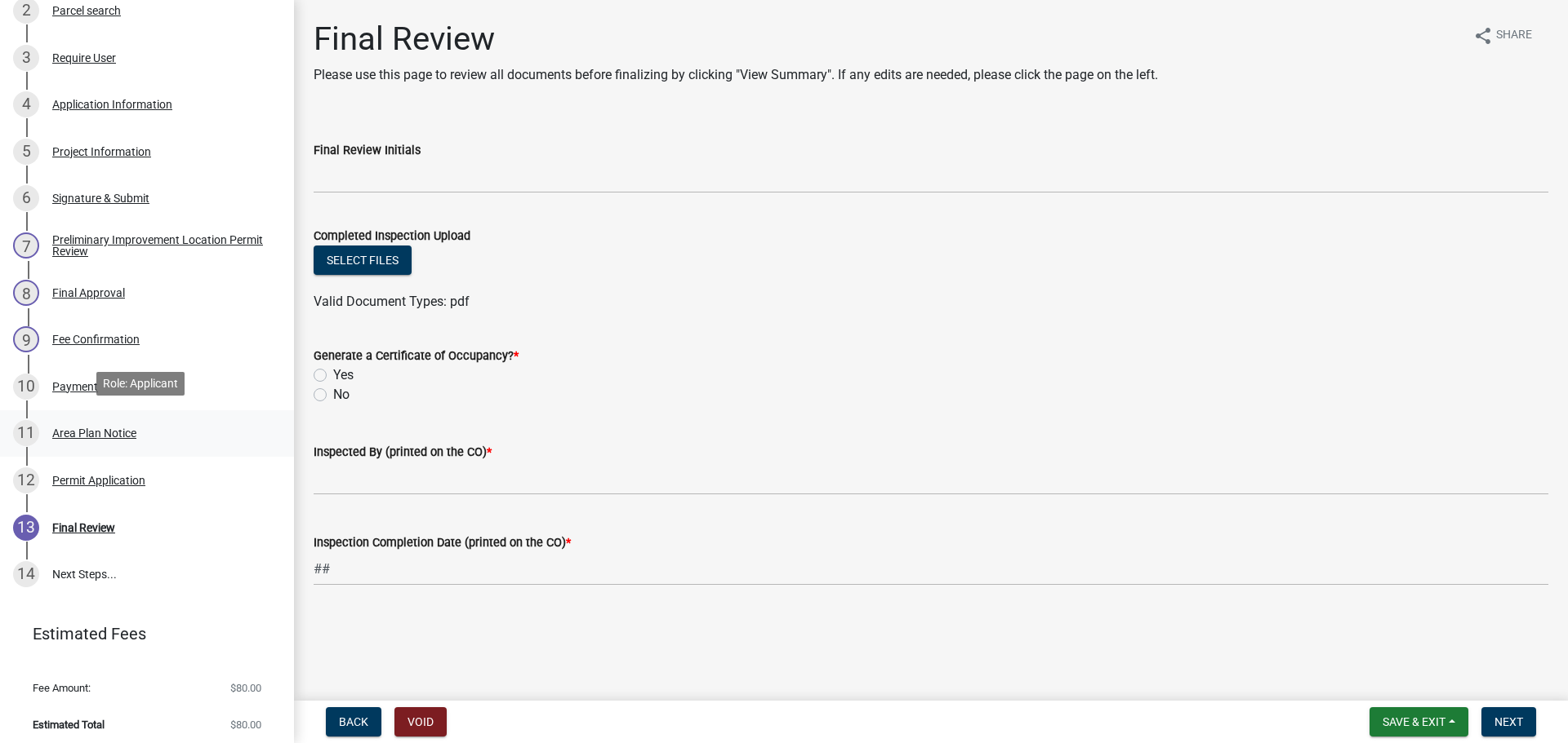
scroll to position [382, 0]
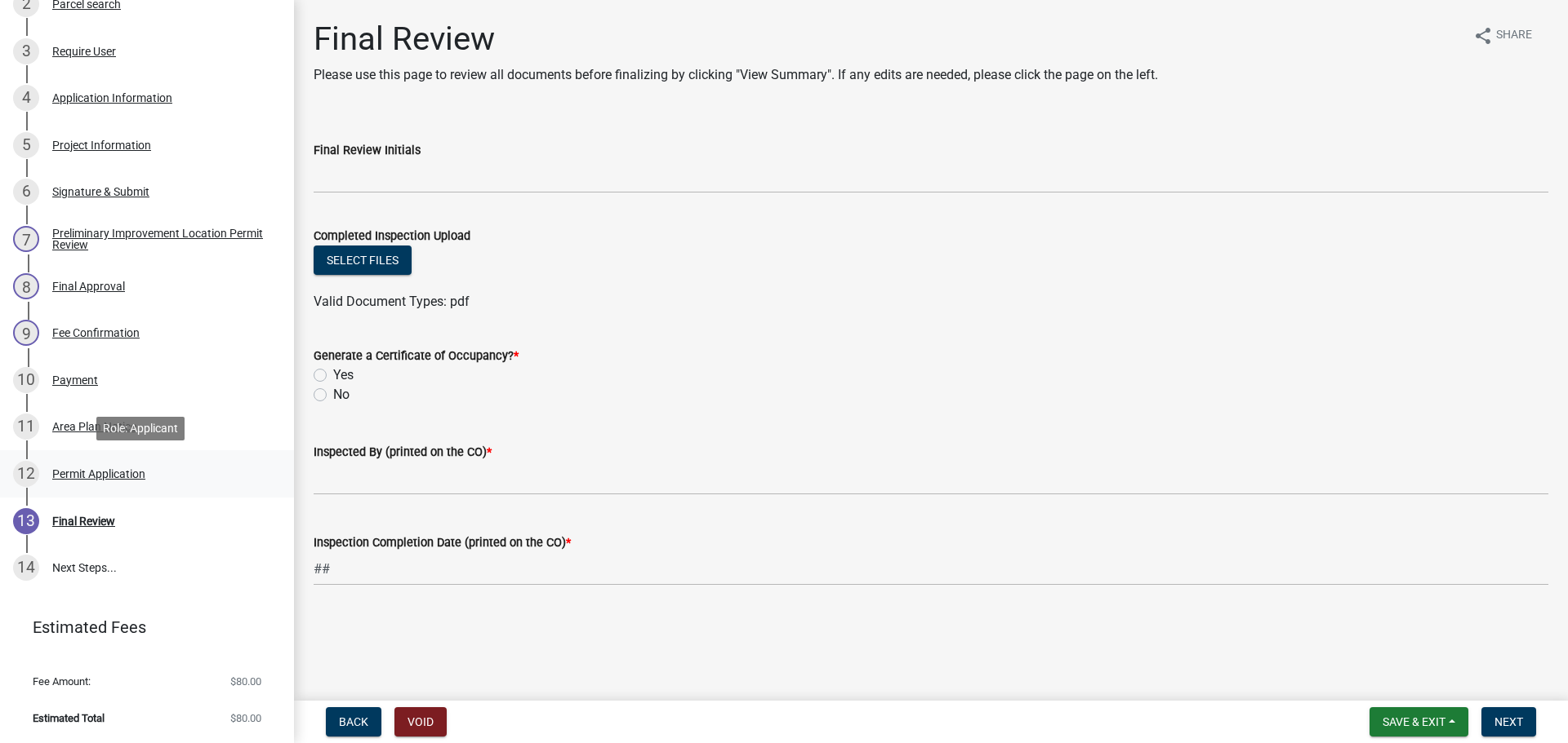
click at [103, 468] on div "Permit Application" at bounding box center [99, 473] width 93 height 12
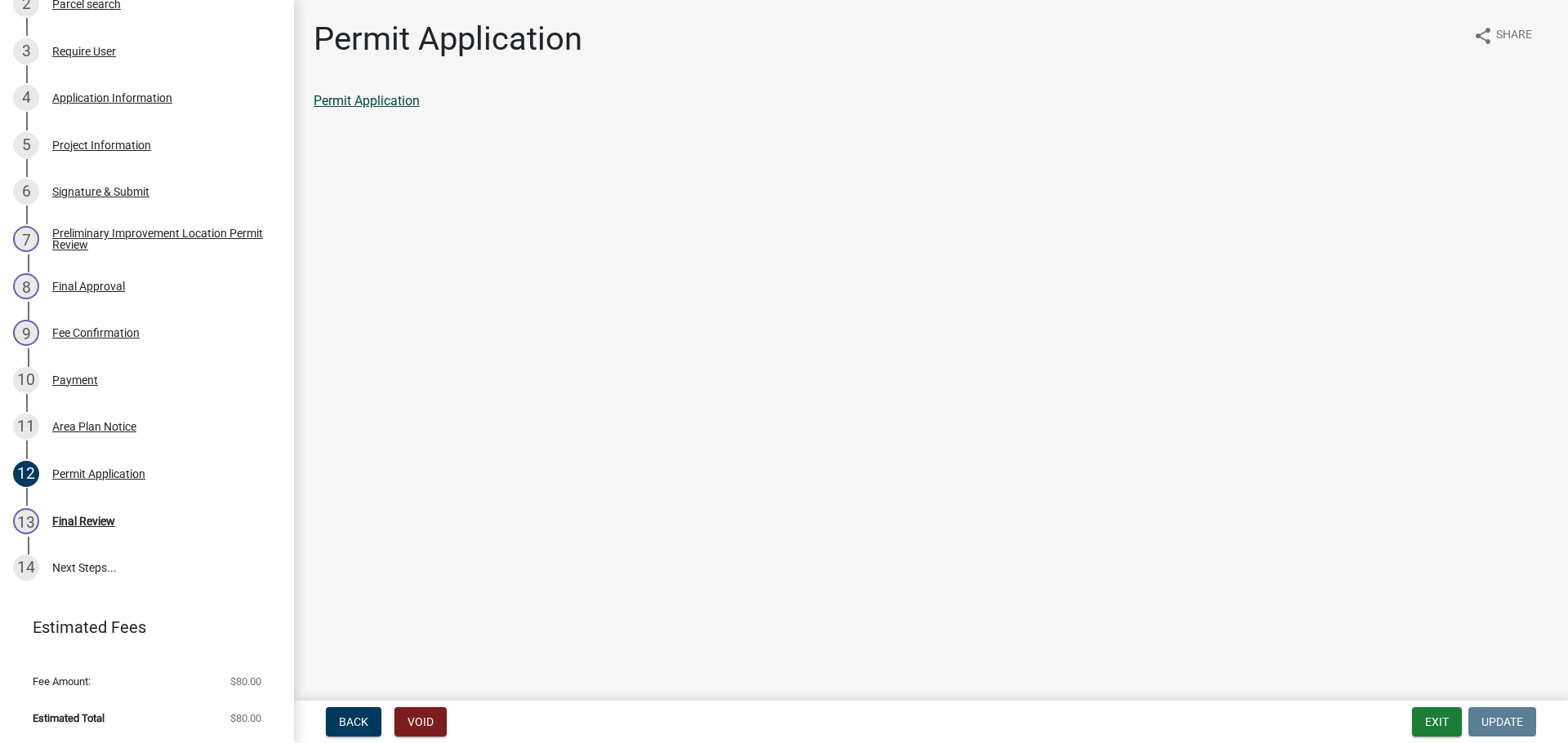
click at [366, 105] on link "Permit Application" at bounding box center [366, 101] width 106 height 15
click at [74, 378] on div "Payment" at bounding box center [75, 380] width 45 height 12
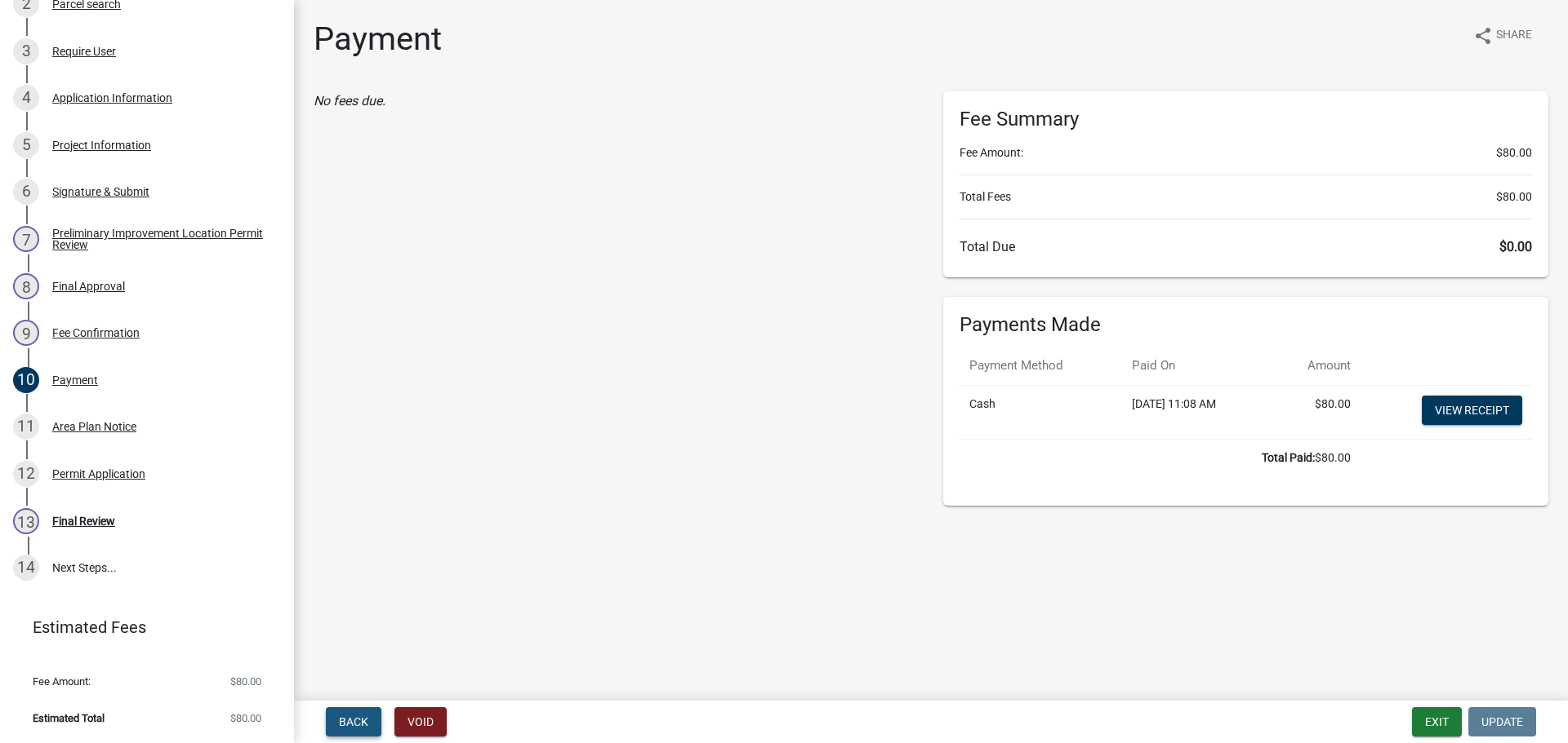
click at [366, 720] on span "Back" at bounding box center [353, 722] width 29 height 13
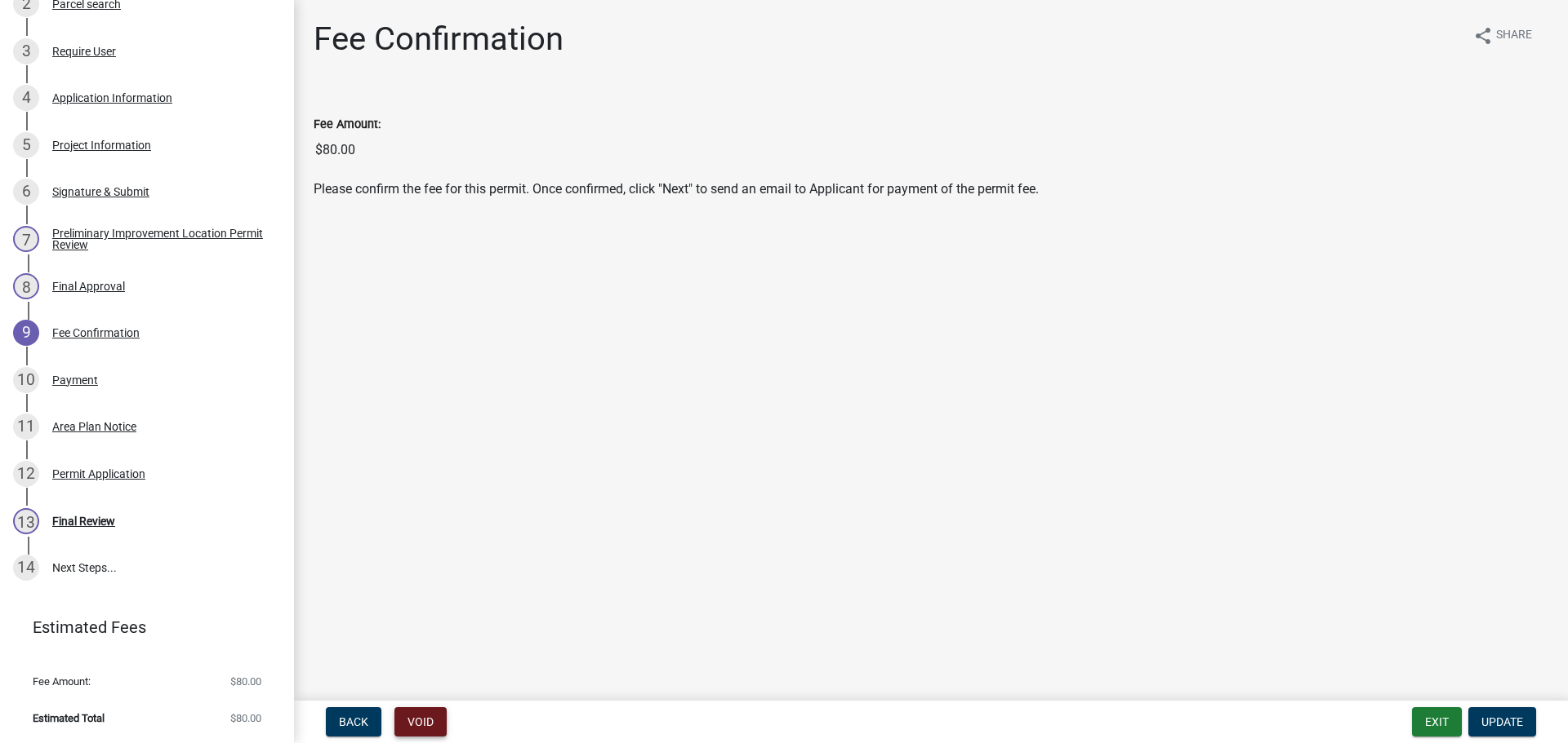
click at [406, 719] on button "Void" at bounding box center [420, 722] width 53 height 29
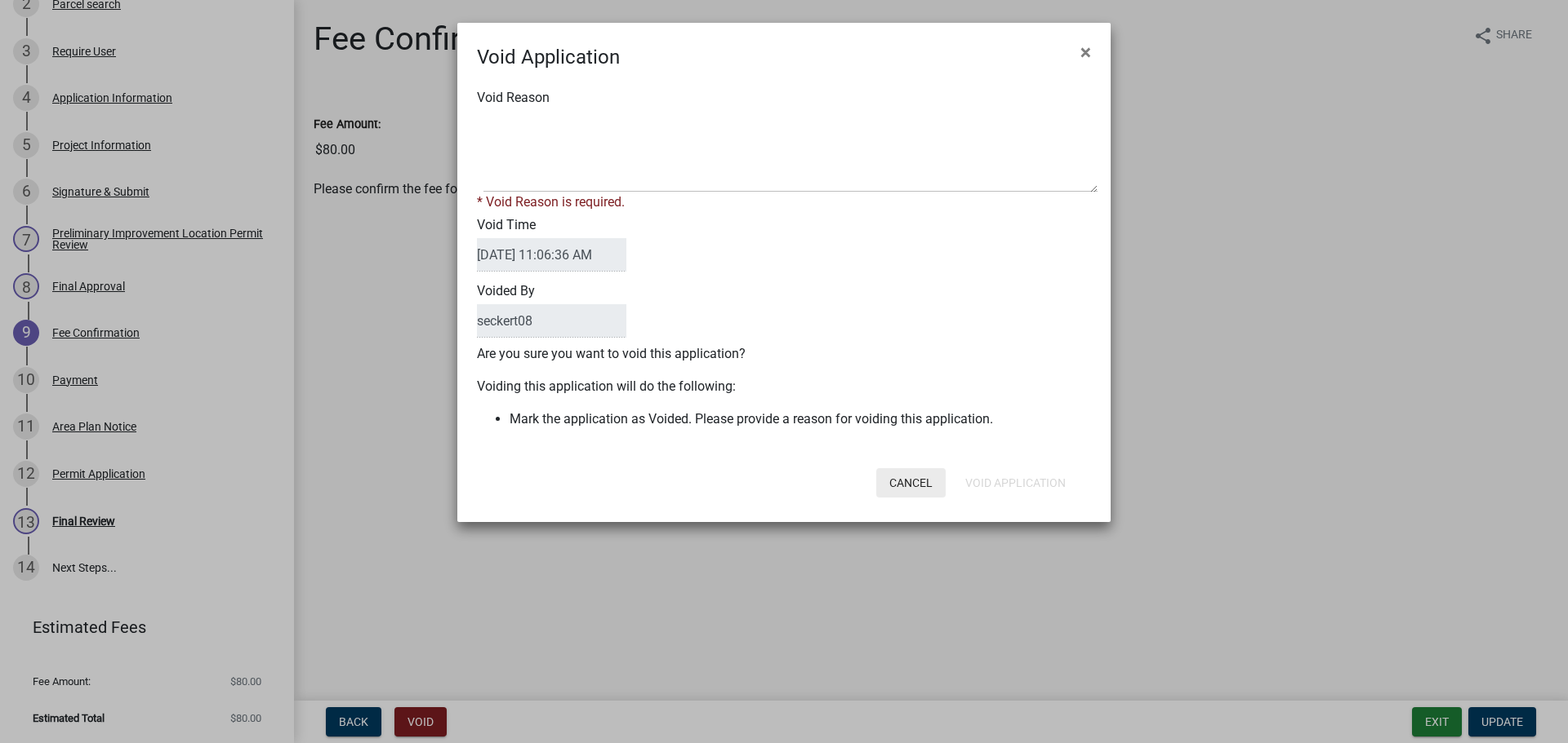
click at [922, 488] on button "Cancel" at bounding box center [911, 482] width 69 height 29
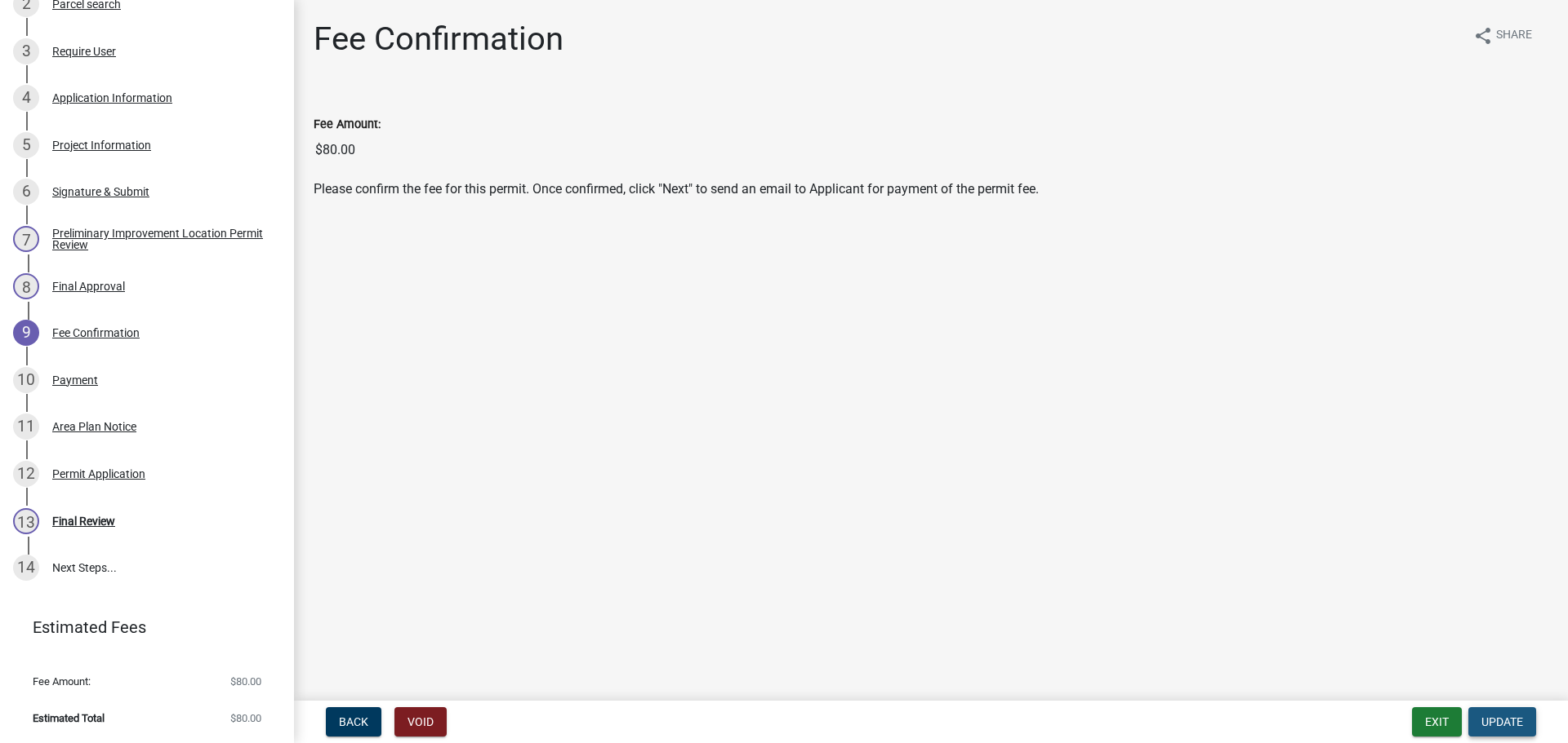
click at [1487, 723] on span "Update" at bounding box center [1502, 722] width 42 height 13
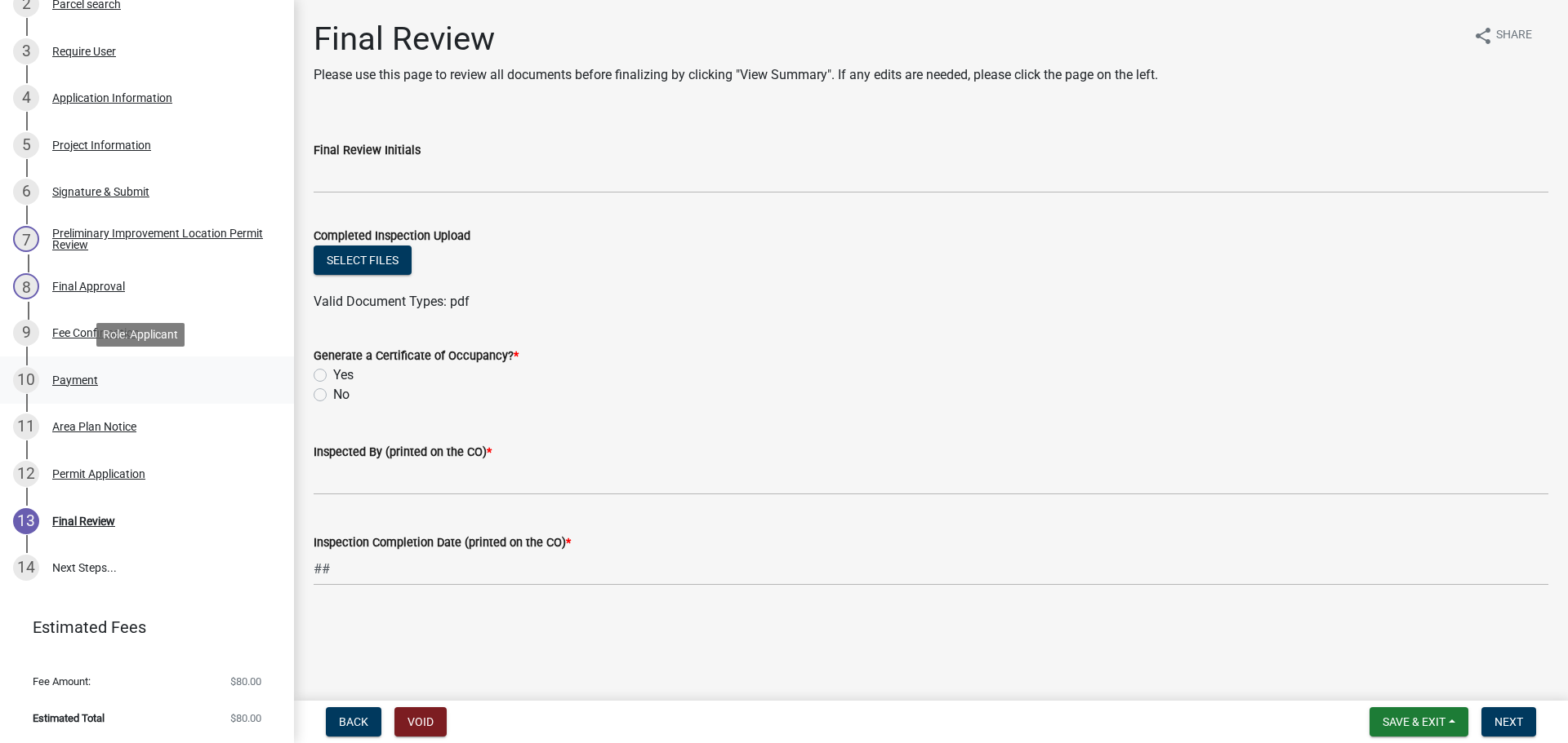
click at [71, 382] on div "Payment" at bounding box center [75, 380] width 45 height 12
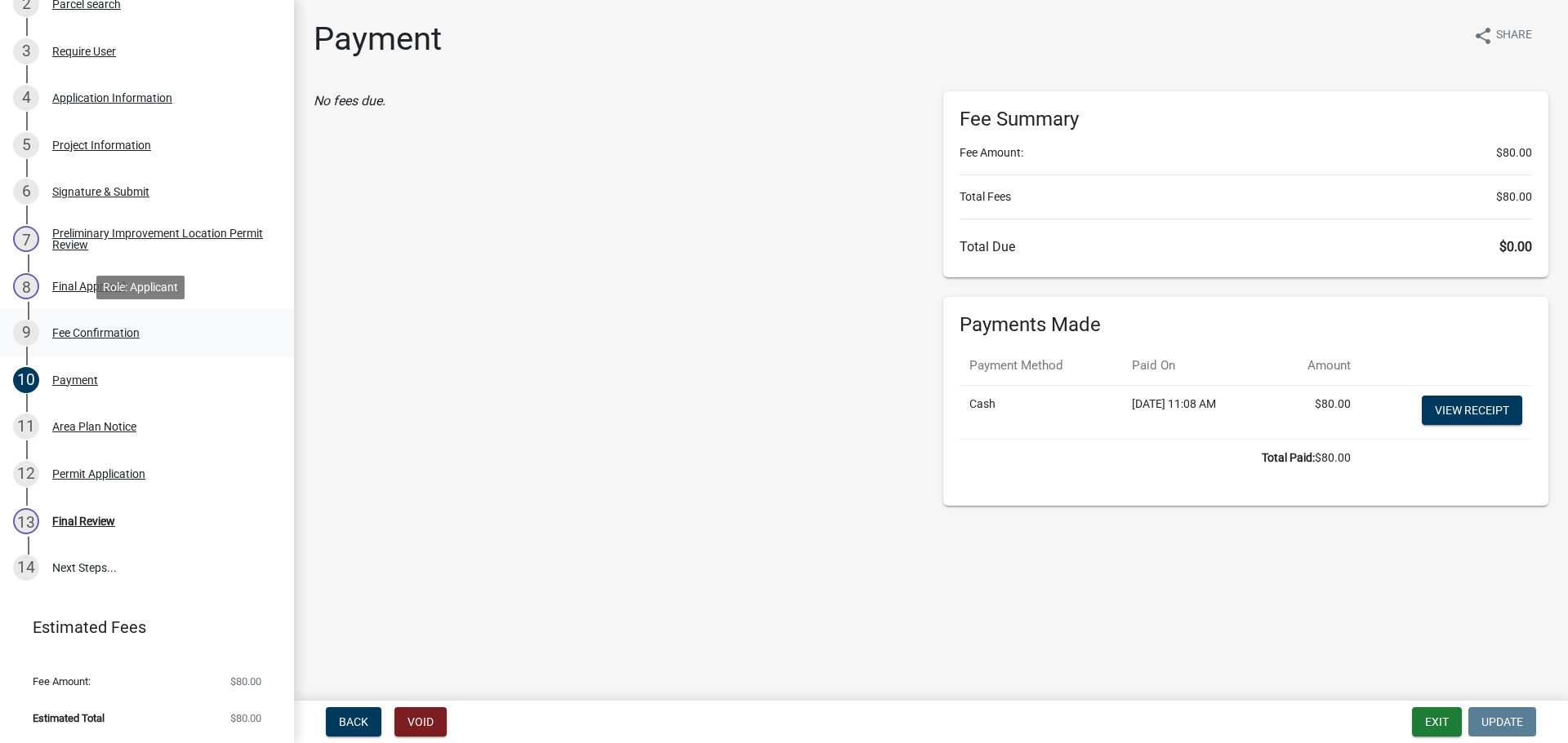
click at [135, 332] on div "Fee Confirmation" at bounding box center [96, 333] width 87 height 12
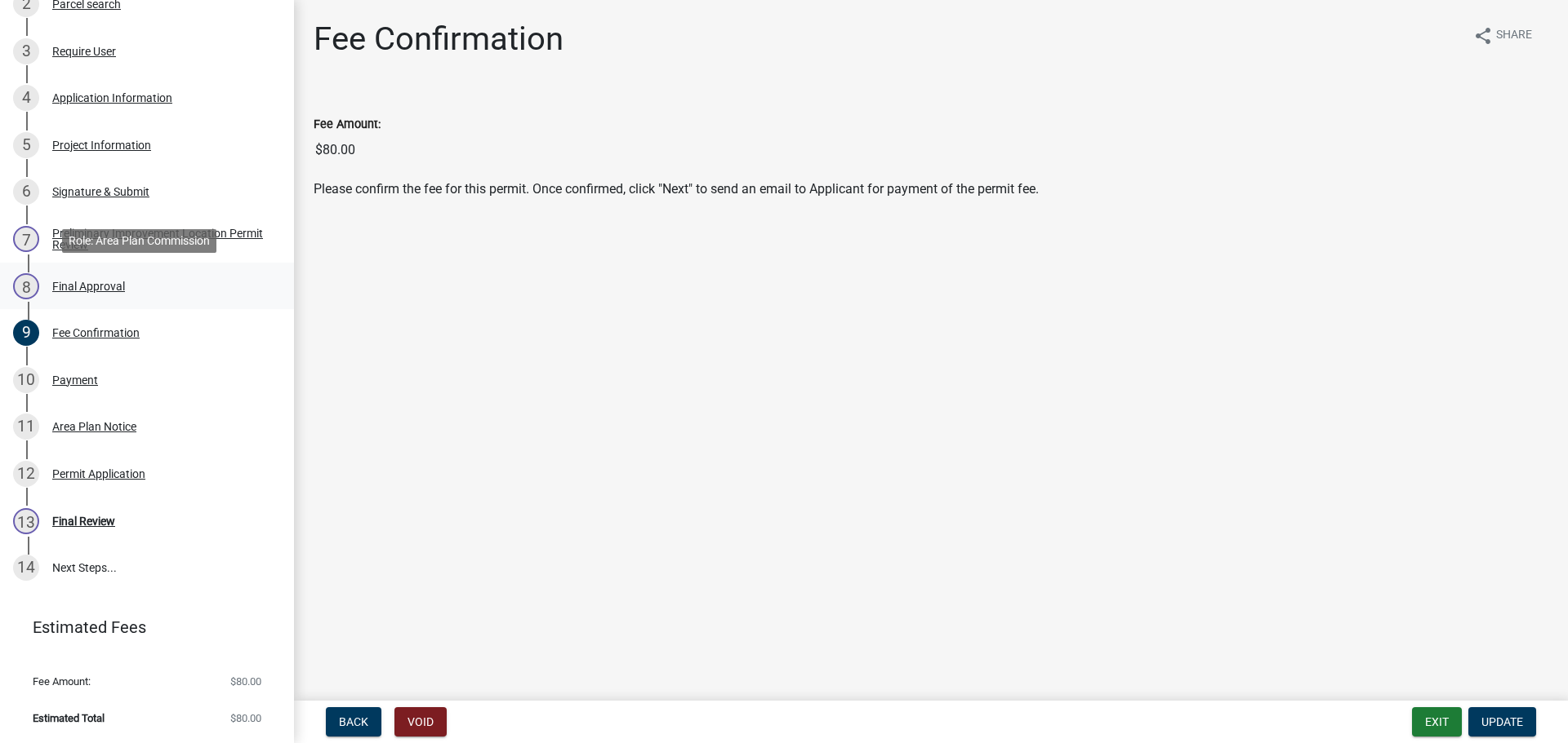
click at [82, 280] on div "Final Approval" at bounding box center [89, 286] width 73 height 12
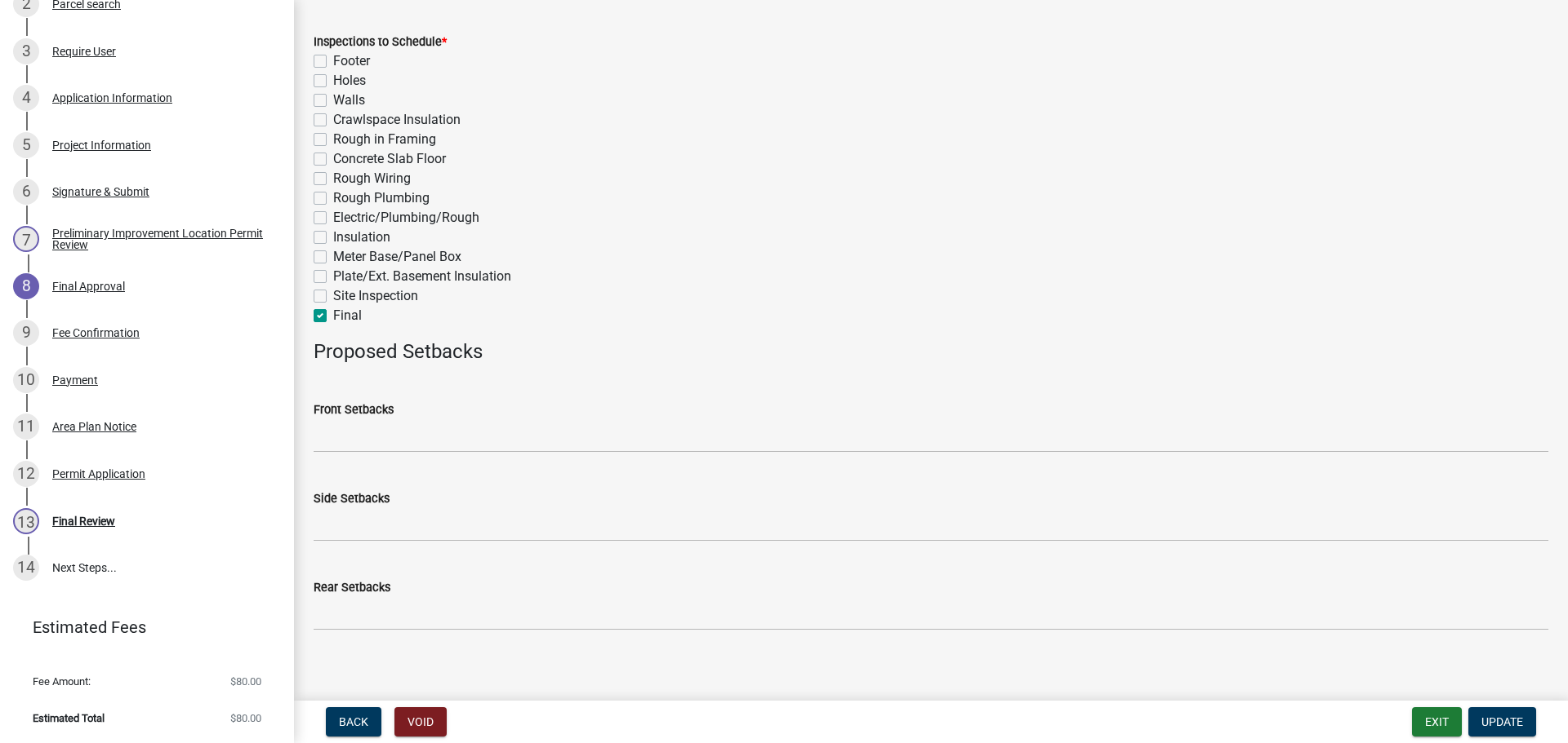
scroll to position [754, 0]
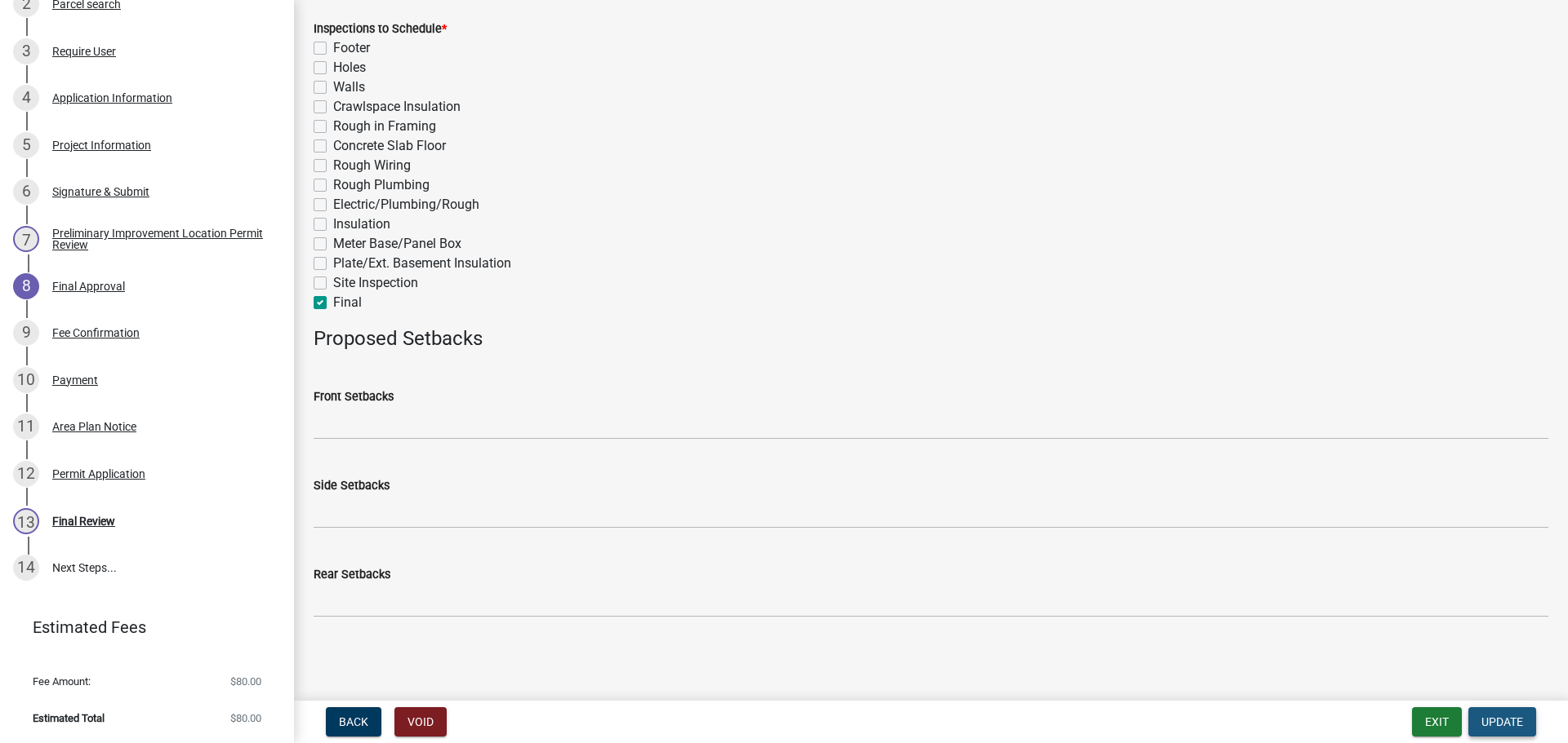
click at [1483, 720] on span "Update" at bounding box center [1502, 722] width 42 height 13
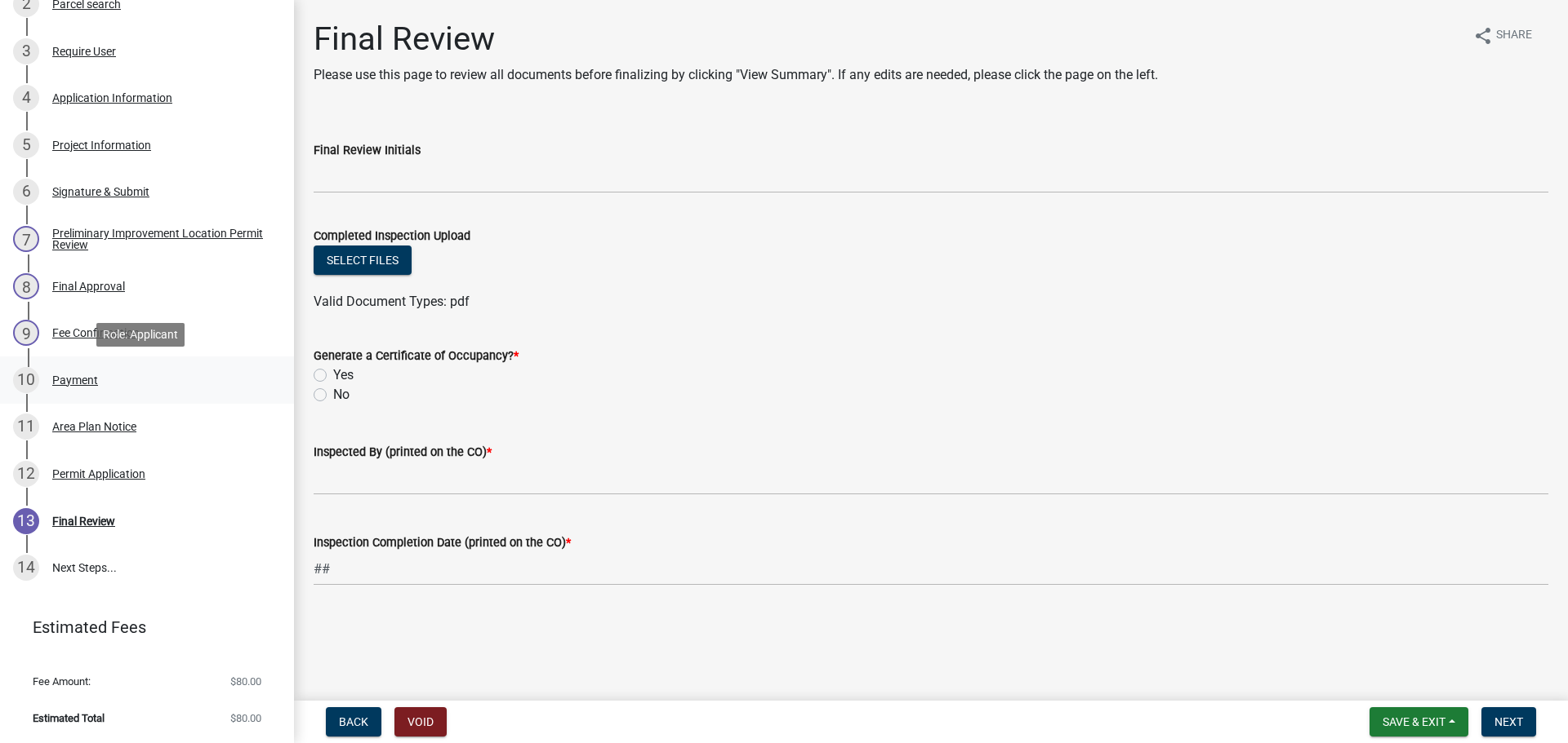
click at [69, 380] on div "Payment" at bounding box center [75, 380] width 45 height 12
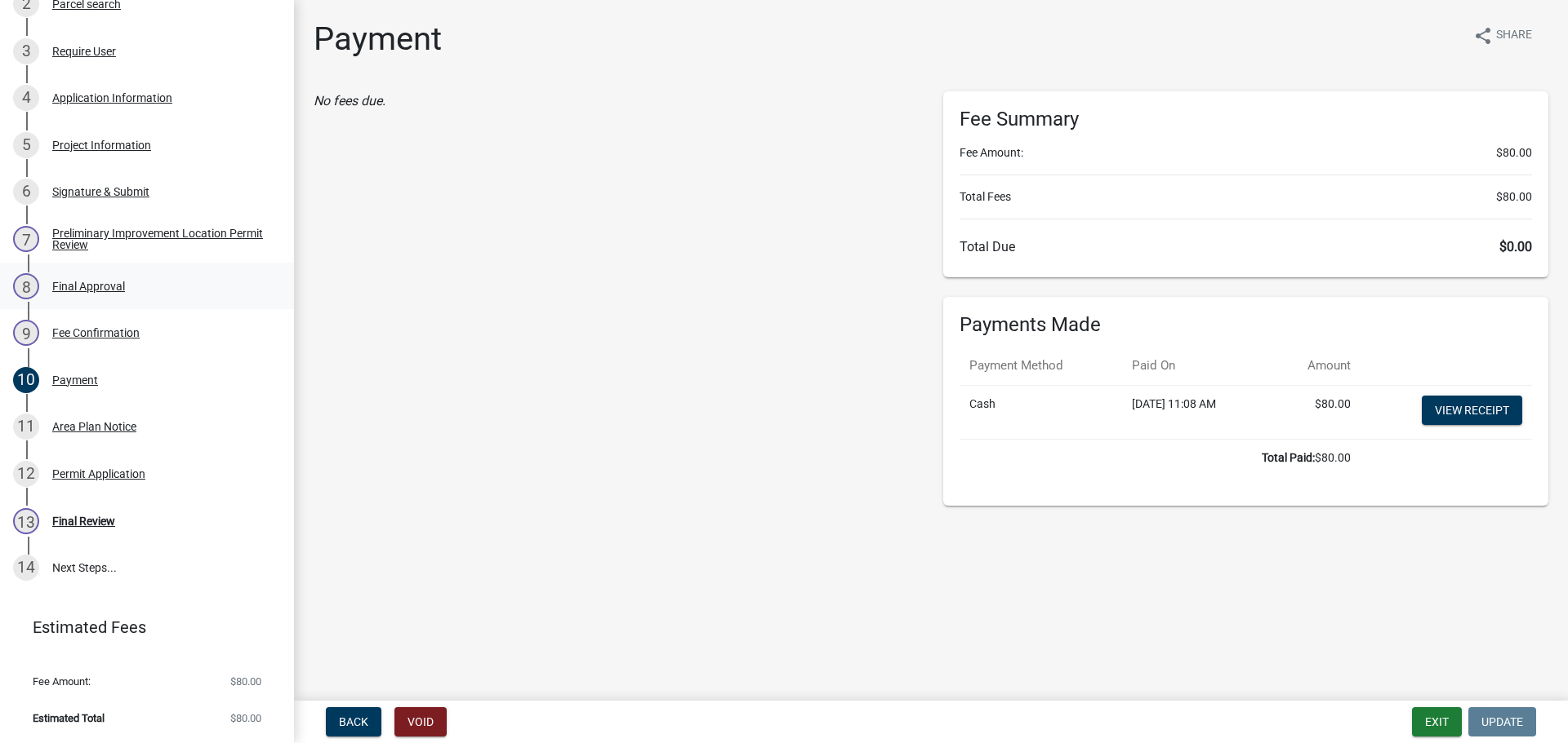
click at [77, 283] on div "Final Approval" at bounding box center [89, 286] width 73 height 12
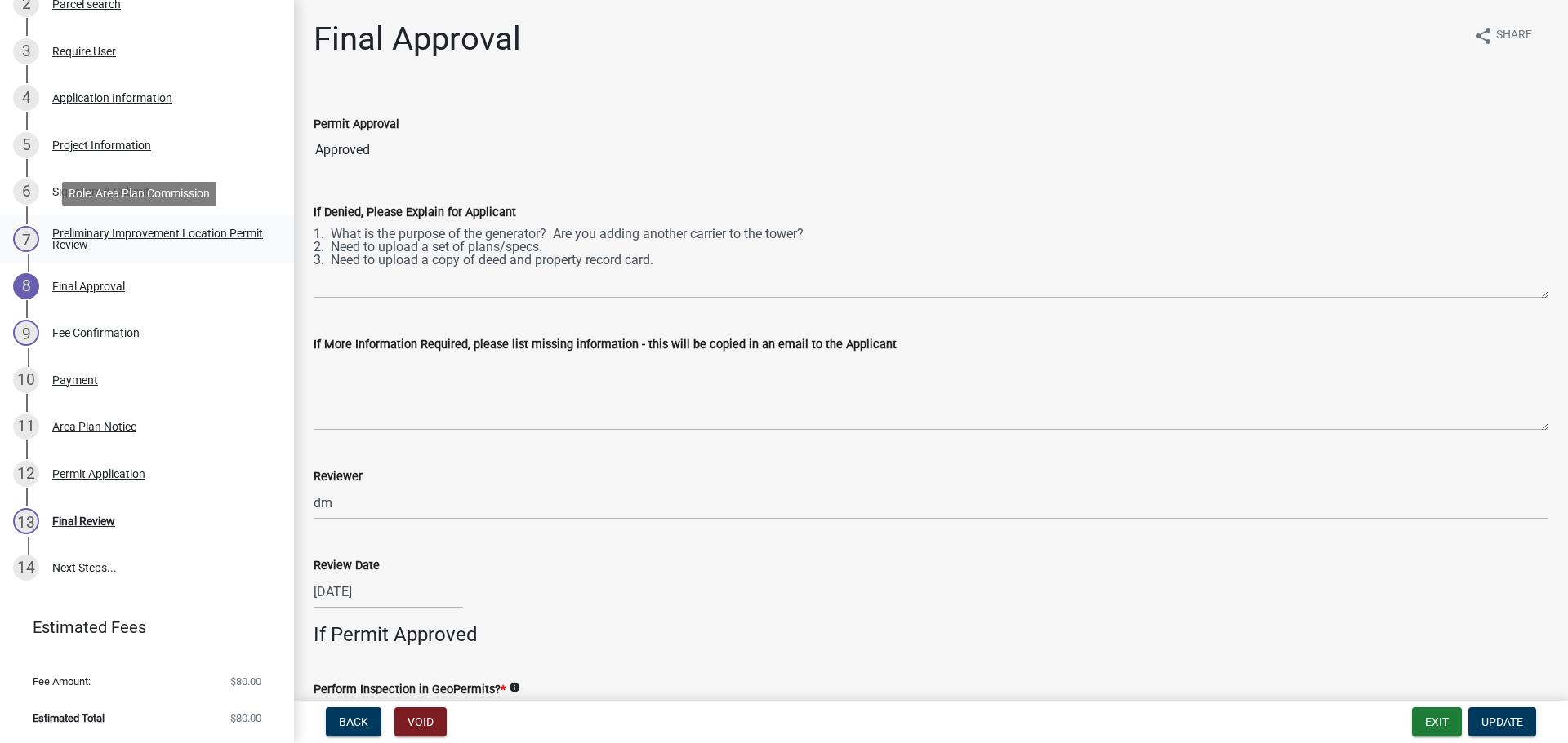
click at [97, 254] on link "7 Preliminary Improvement Location Permit Review" at bounding box center [147, 238] width 294 height 47
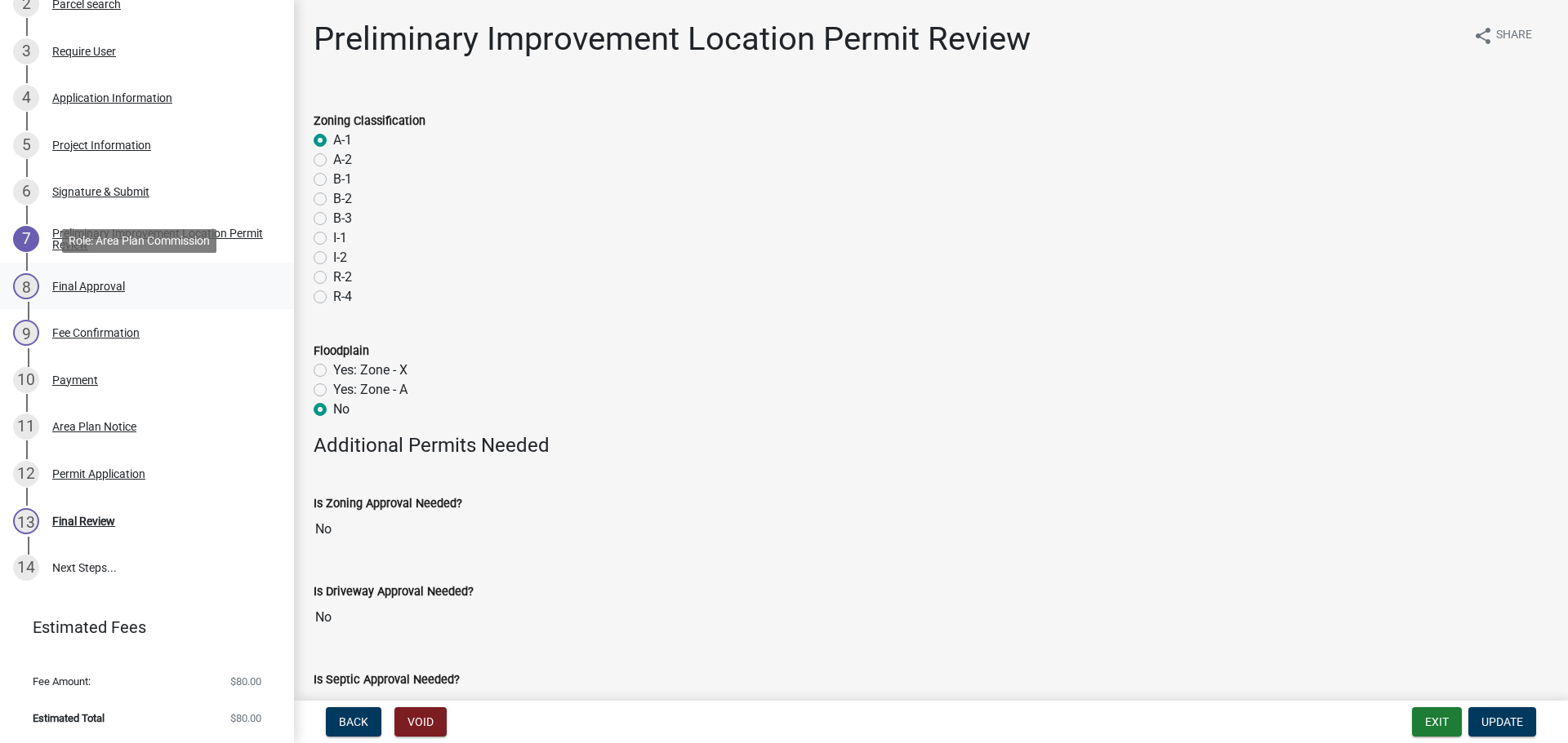
click at [92, 280] on div "Final Approval" at bounding box center [89, 286] width 73 height 12
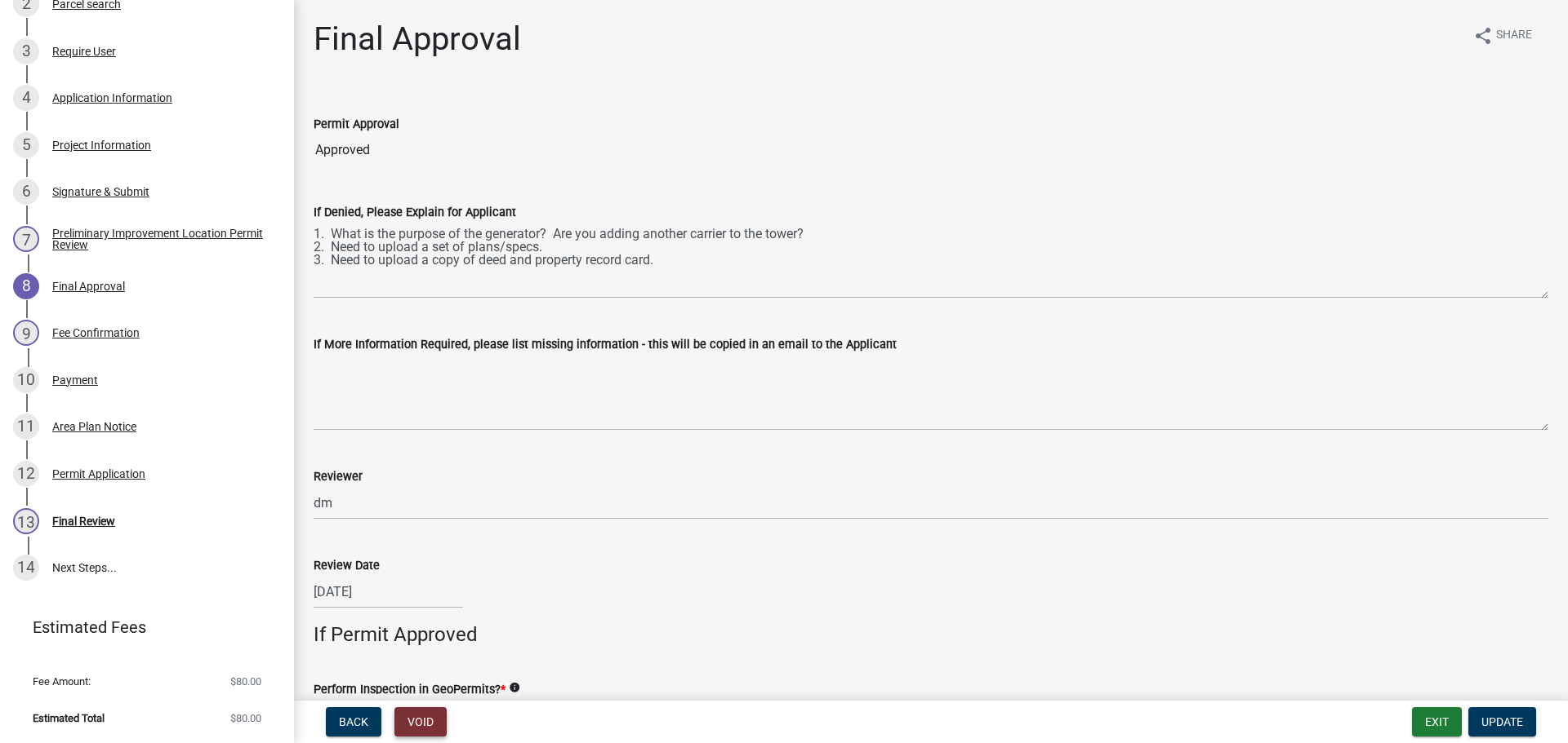
click at [428, 715] on button "Void" at bounding box center [420, 722] width 53 height 29
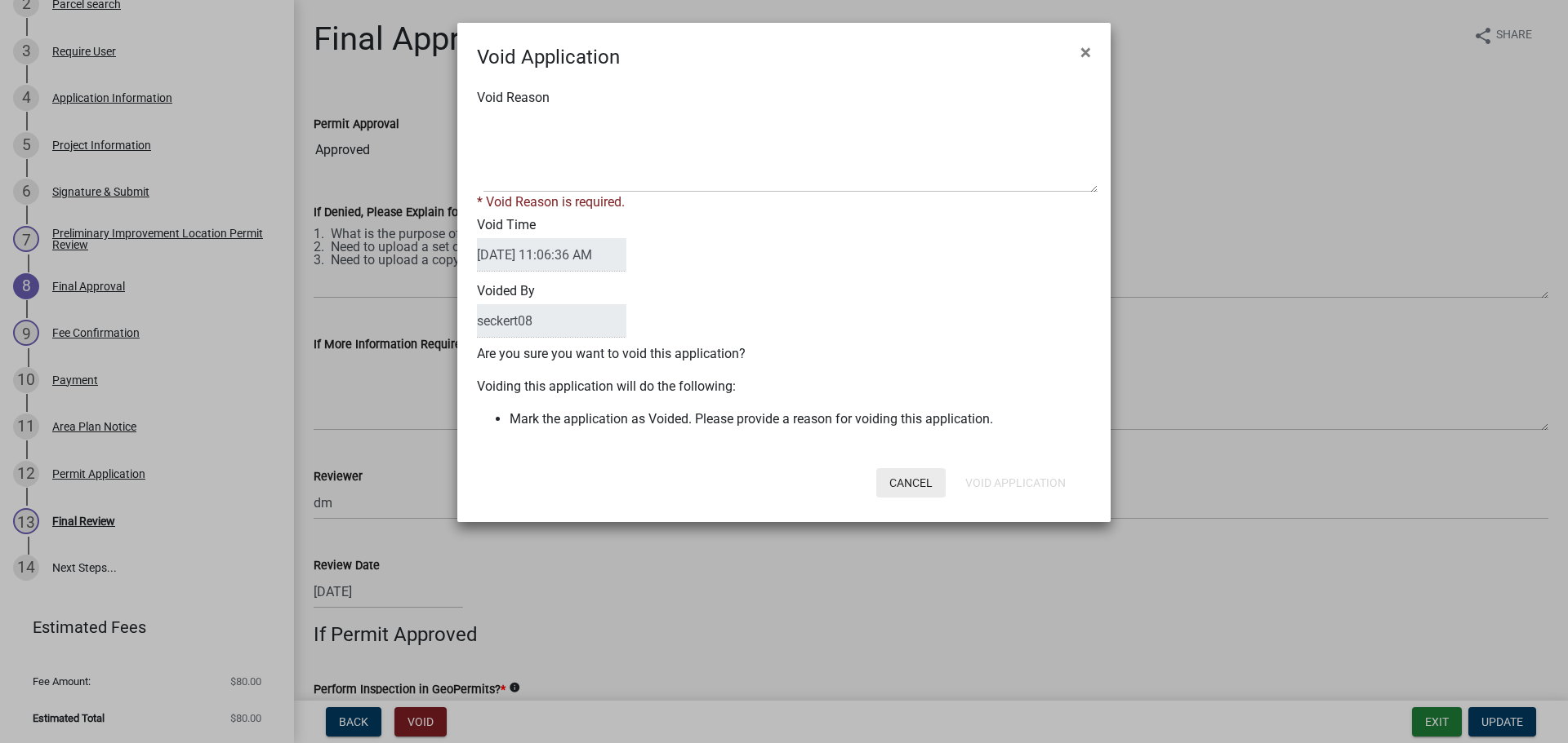
click at [916, 487] on button "Cancel" at bounding box center [911, 482] width 69 height 29
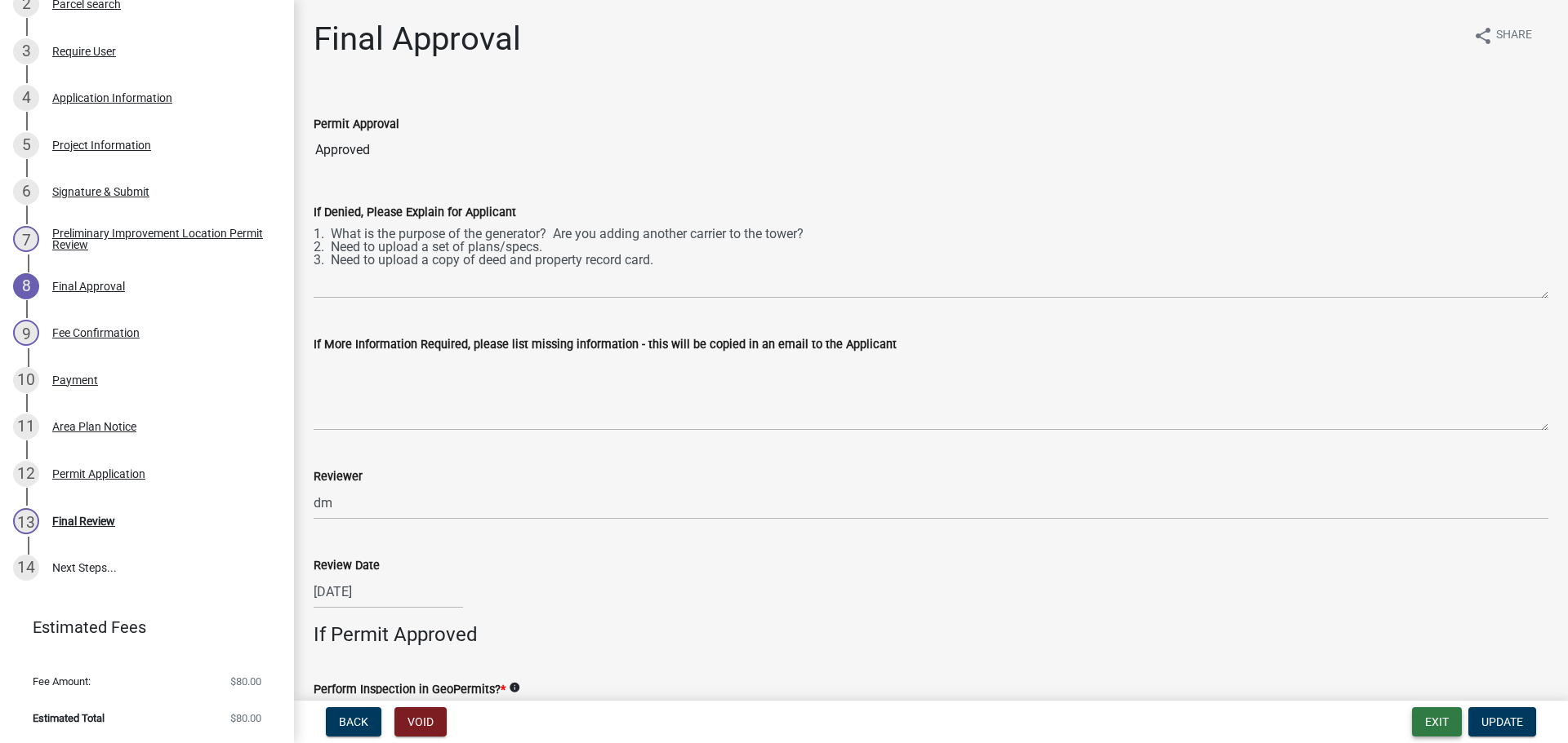
click at [1422, 719] on button "Exit" at bounding box center [1437, 722] width 50 height 29
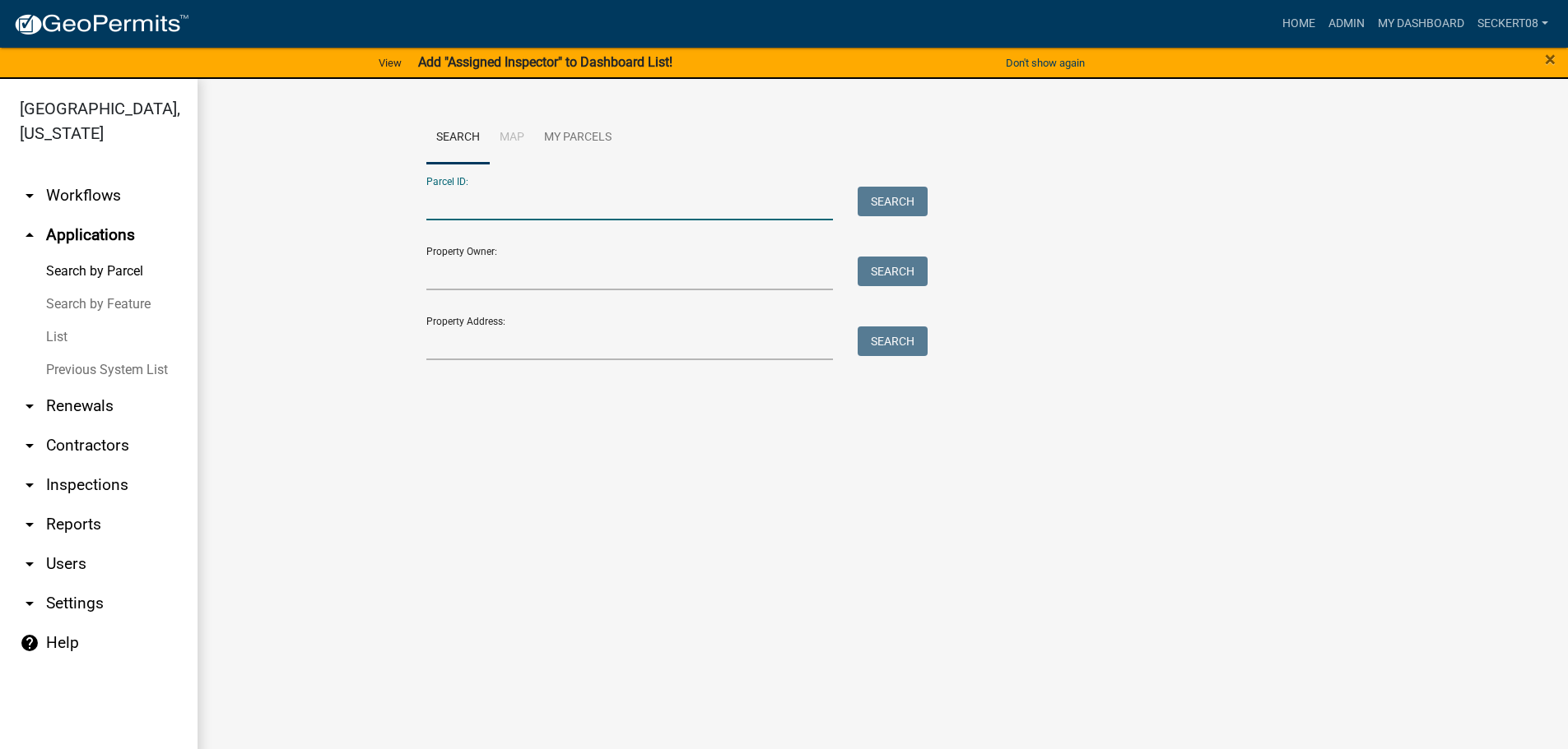
click at [449, 212] on input "Parcel ID:" at bounding box center [630, 204] width 407 height 34
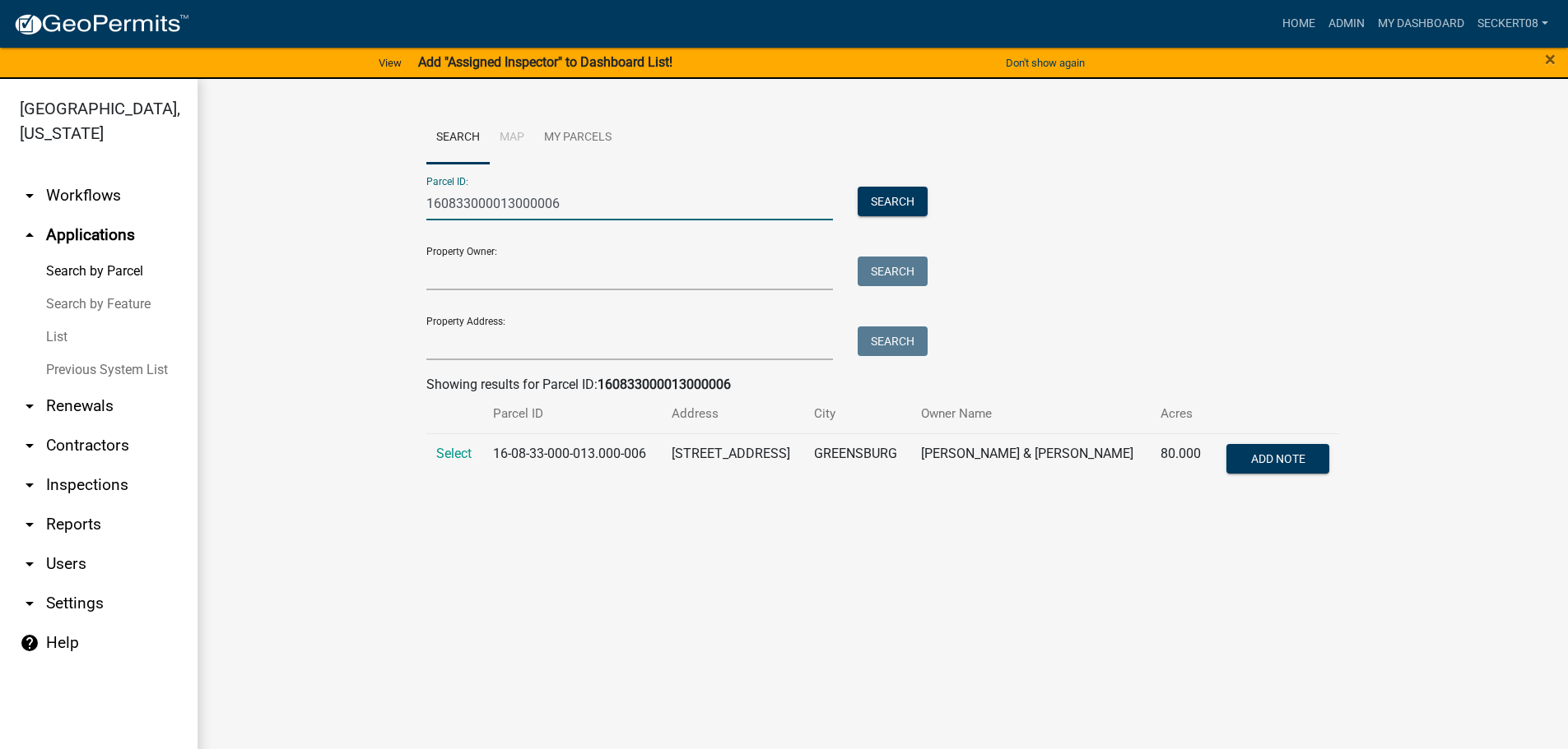
type input "160833000013000006"
click at [460, 451] on span "Select" at bounding box center [453, 453] width 35 height 15
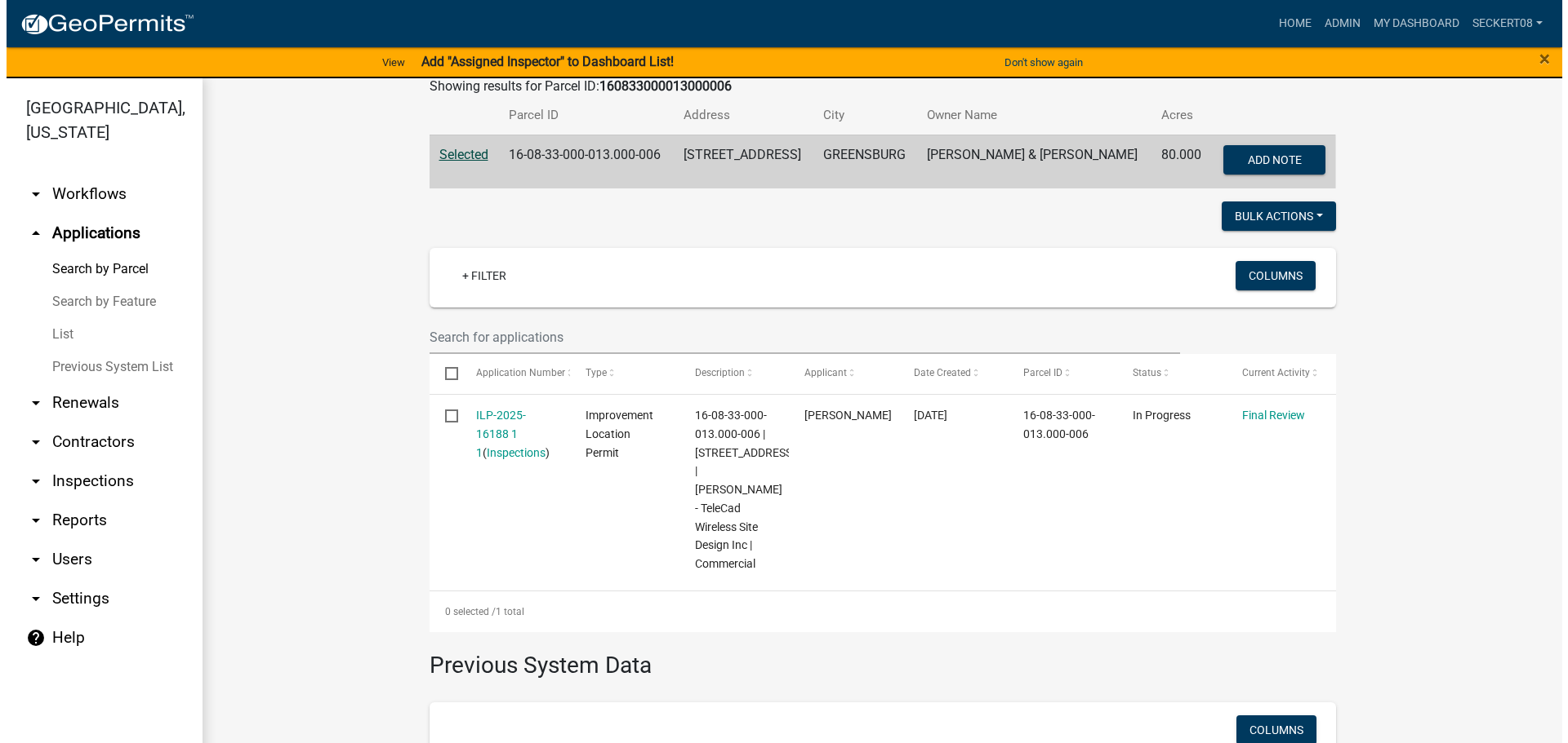
scroll to position [327, 0]
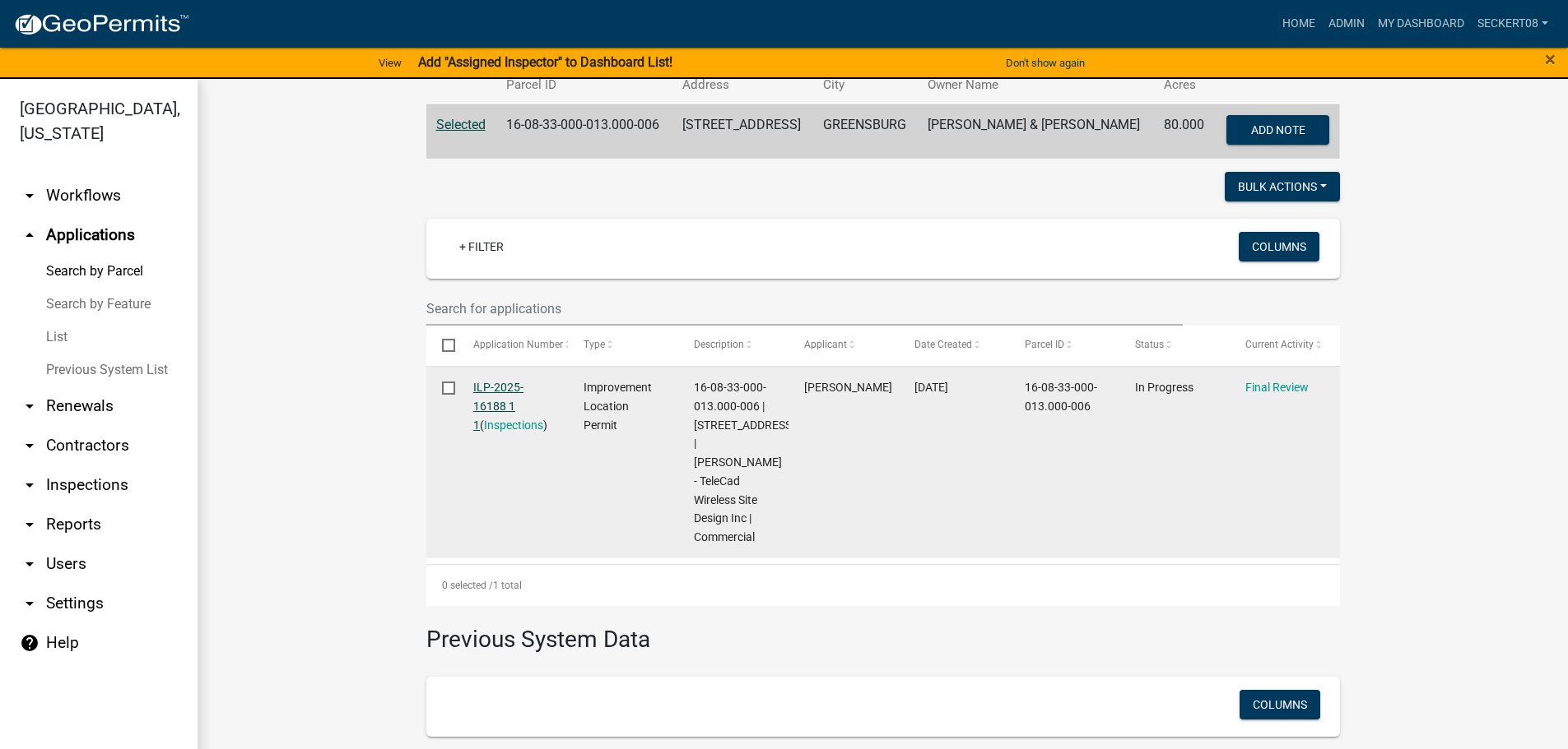
click at [502, 405] on link "ILP-2025-16188 1 1" at bounding box center [498, 406] width 50 height 51
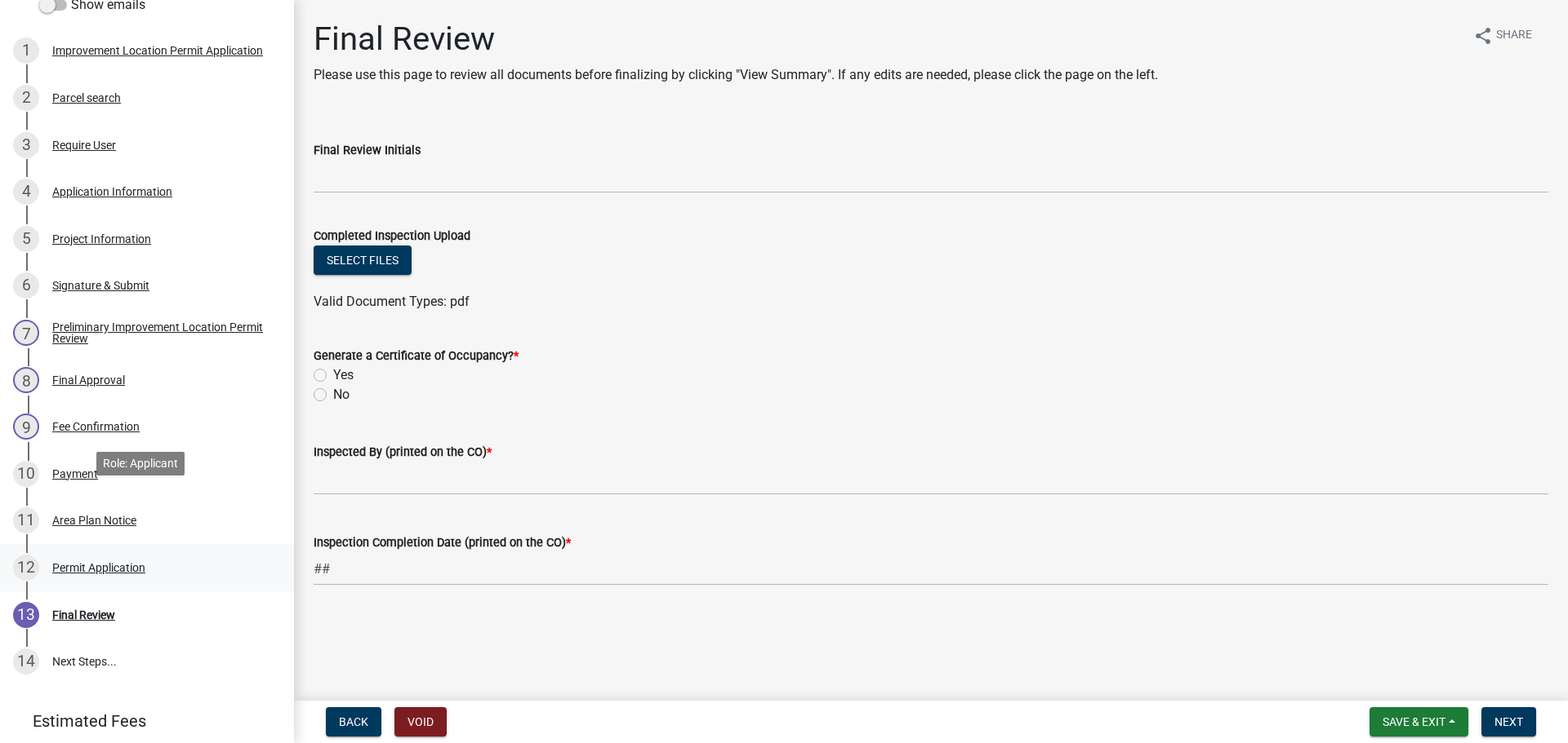
scroll to position [327, 0]
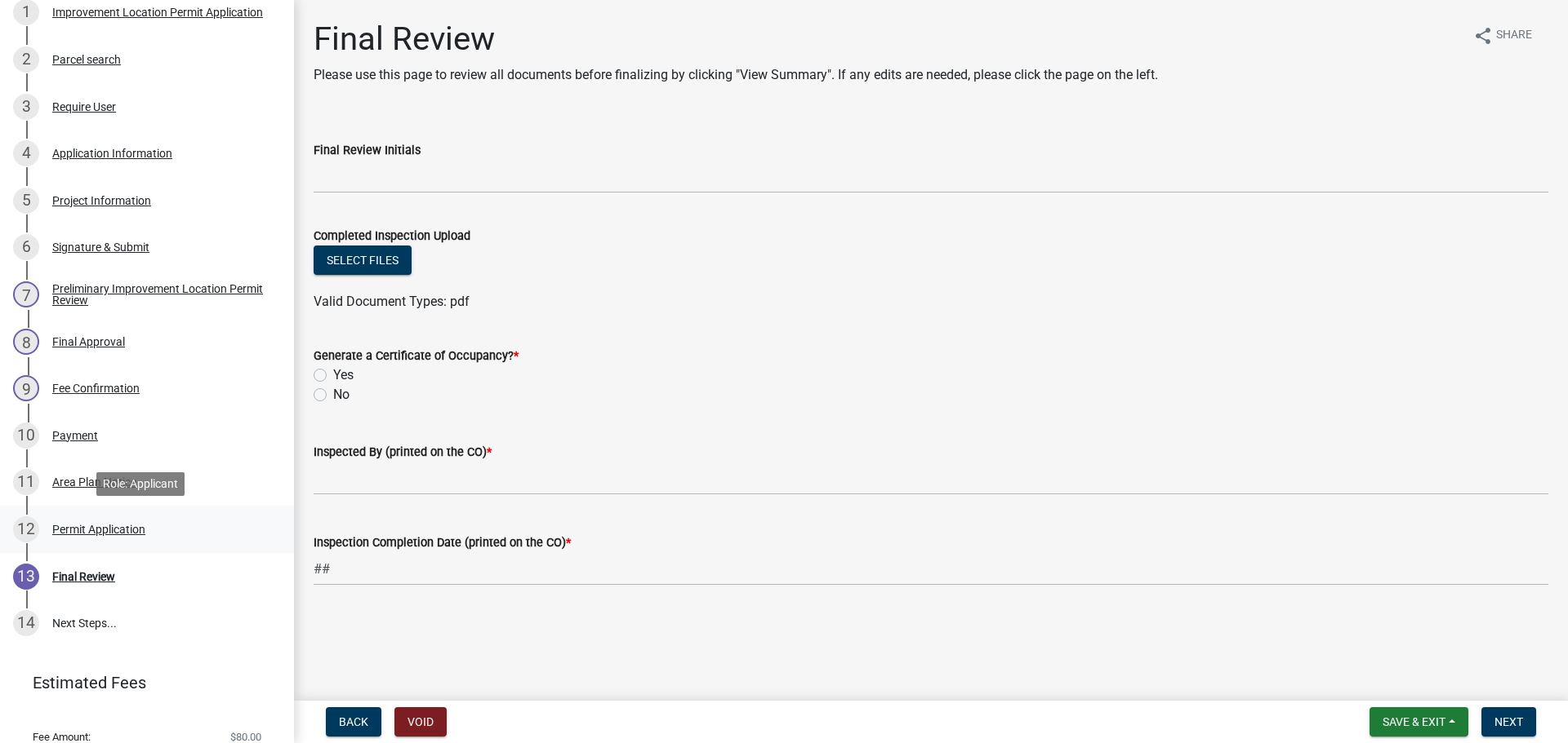
click at [128, 521] on div "12 Permit Application" at bounding box center [141, 529] width 255 height 26
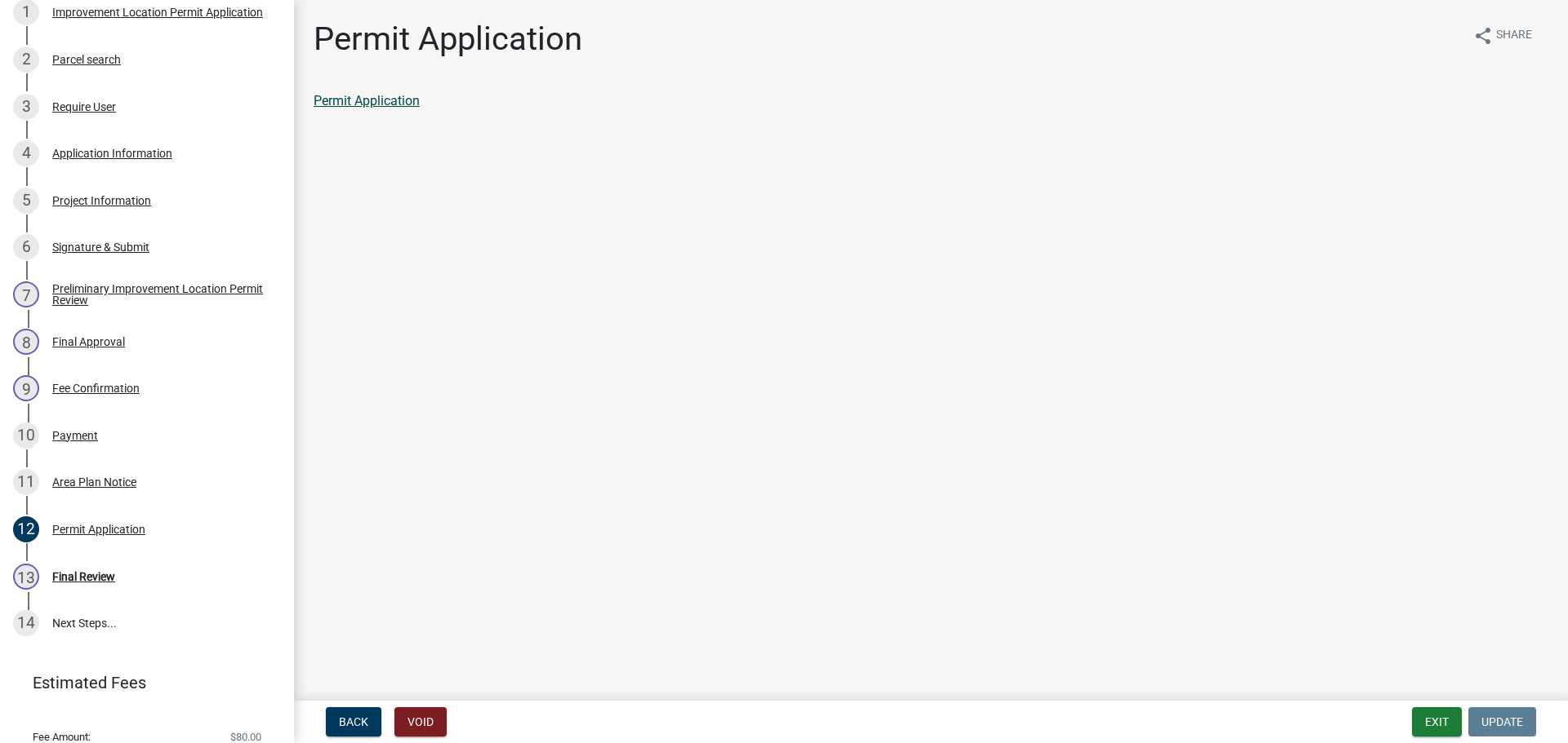
click at [393, 98] on link "Permit Application" at bounding box center [366, 101] width 106 height 15
